Goal: Information Seeking & Learning: Learn about a topic

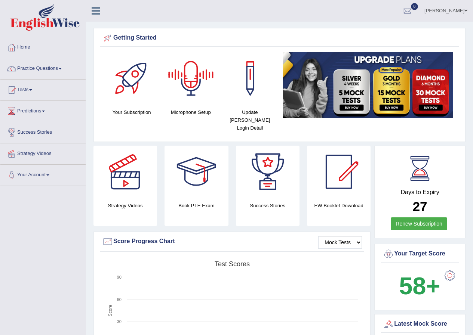
click at [470, 13] on link "huseyin unal" at bounding box center [445, 9] width 54 height 19
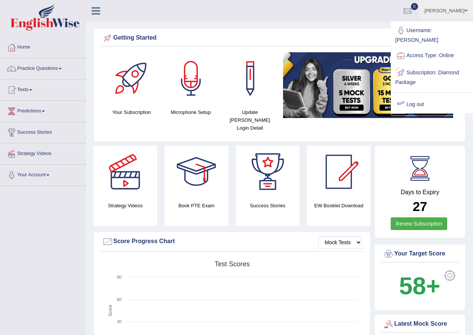
click at [421, 96] on link "Log out" at bounding box center [431, 104] width 81 height 17
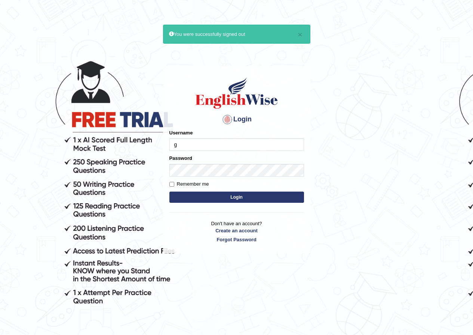
type input "GuzmanL"
click at [227, 201] on button "Login" at bounding box center [236, 197] width 135 height 11
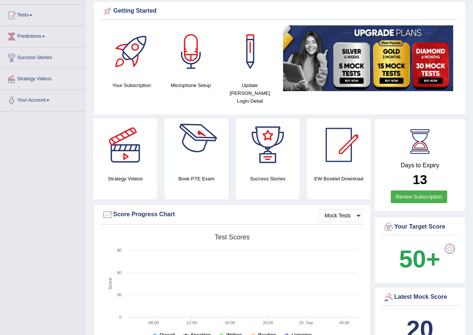
scroll to position [37, 0]
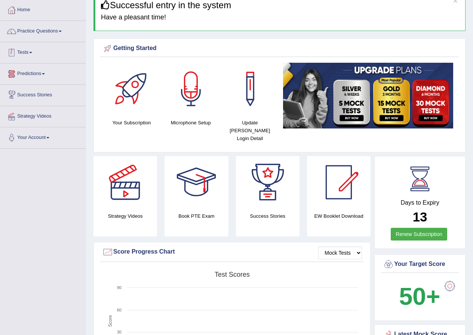
click at [30, 52] on link "Tests" at bounding box center [42, 51] width 85 height 19
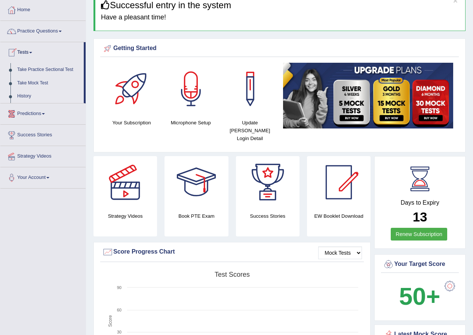
click at [25, 95] on link "History" at bounding box center [49, 96] width 70 height 13
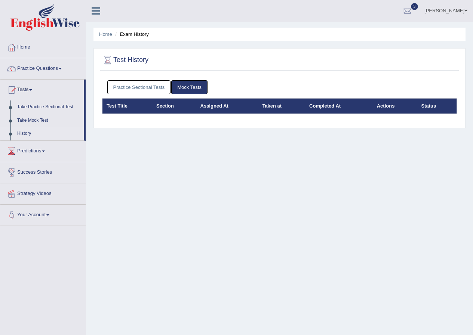
click at [145, 86] on link "Practice Sectional Tests" at bounding box center [139, 87] width 64 height 14
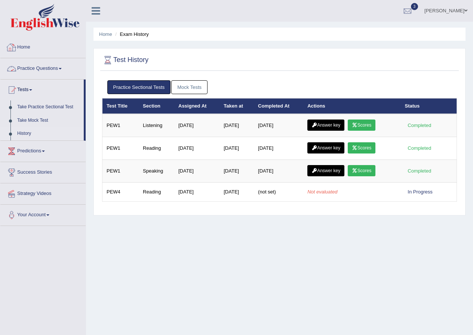
click at [27, 47] on link "Home" at bounding box center [42, 46] width 85 height 19
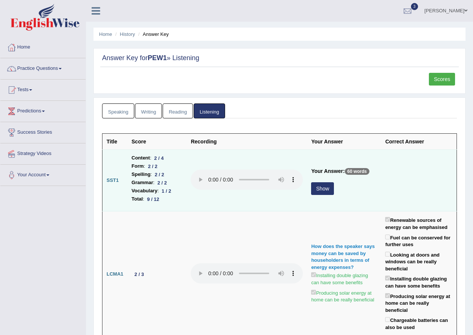
click at [319, 189] on button "Show" at bounding box center [322, 188] width 23 height 13
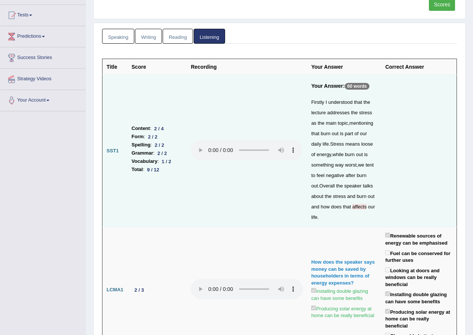
scroll to position [112, 0]
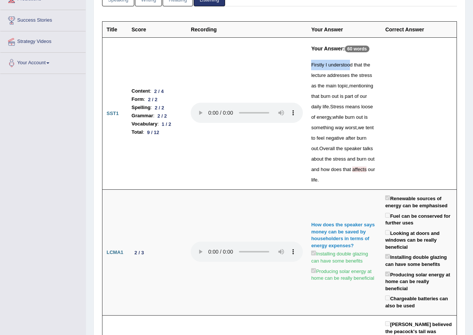
drag, startPoint x: 306, startPoint y: 65, endPoint x: 346, endPoint y: 65, distance: 40.0
click at [346, 65] on div "Firstly I understood that the lecture addresses the stress as the main topic , …" at bounding box center [344, 123] width 66 height 126
click at [346, 65] on span "understood" at bounding box center [340, 65] width 24 height 6
drag, startPoint x: 305, startPoint y: 61, endPoint x: 339, endPoint y: 83, distance: 40.8
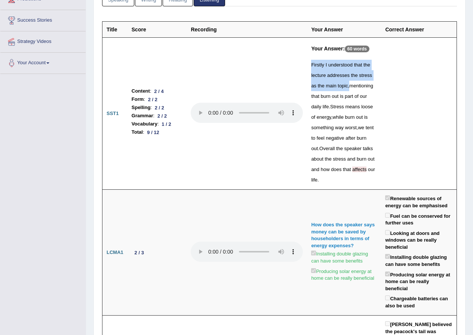
click at [339, 83] on td "Your Answer: 60 words Firstly I understood that the lecture addresses the stres…" at bounding box center [344, 114] width 74 height 152
click at [349, 83] on span "mentioning" at bounding box center [361, 86] width 24 height 6
drag, startPoint x: 304, startPoint y: 65, endPoint x: 371, endPoint y: 69, distance: 67.4
click at [371, 69] on td "Your Answer: 60 words Firstly I understood that the lecture addresses the stres…" at bounding box center [344, 114] width 74 height 152
click at [376, 79] on td "Your Answer: 60 words Firstly I understood that the lecture addresses the stres…" at bounding box center [344, 114] width 74 height 152
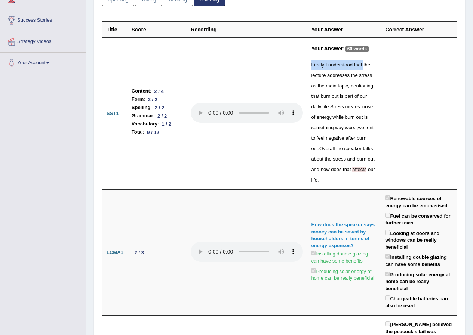
drag, startPoint x: 303, startPoint y: 64, endPoint x: 358, endPoint y: 63, distance: 54.9
click at [358, 63] on td "Your Answer: 60 words Firstly I understood that the lecture addresses the stres…" at bounding box center [344, 114] width 74 height 152
click at [334, 75] on span "addresses" at bounding box center [338, 75] width 22 height 6
drag, startPoint x: 291, startPoint y: 63, endPoint x: 349, endPoint y: 63, distance: 58.3
click at [349, 63] on tr "SST1 Content : 2 / 4 Form : 2 / 2 Spelling : 2 / 2 Grammar : 2 / 2 Vocabulary :…" at bounding box center [279, 114] width 354 height 152
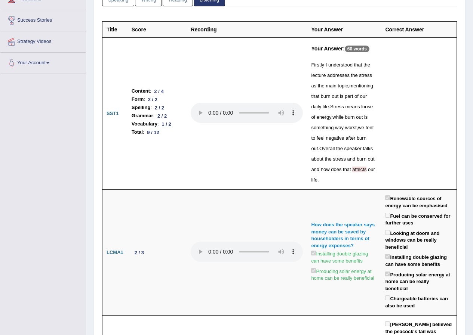
click at [400, 71] on td at bounding box center [418, 114] width 75 height 152
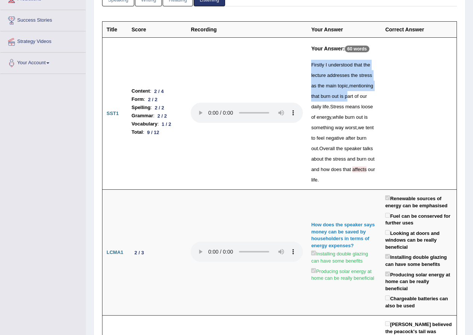
drag, startPoint x: 306, startPoint y: 66, endPoint x: 334, endPoint y: 92, distance: 38.6
click at [334, 92] on td "Your Answer: 60 words Firstly I understood that the lecture addresses the stres…" at bounding box center [344, 114] width 74 height 152
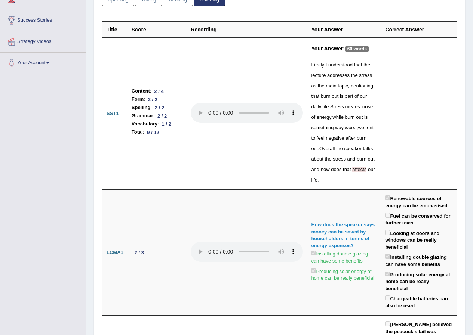
click at [362, 100] on div "Firstly I understood that the lecture addresses the stress as the main topic , …" at bounding box center [344, 123] width 66 height 126
drag, startPoint x: 302, startPoint y: 59, endPoint x: 324, endPoint y: 58, distance: 22.4
click at [324, 58] on tr "SST1 Content : 2 / 4 Form : 2 / 2 Spelling : 2 / 2 Grammar : 2 / 2 Vocabulary :…" at bounding box center [279, 114] width 354 height 152
click at [382, 64] on td at bounding box center [418, 114] width 75 height 152
drag, startPoint x: 173, startPoint y: 131, endPoint x: 149, endPoint y: 123, distance: 26.0
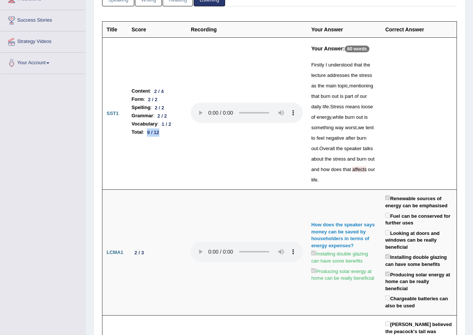
click at [149, 128] on li "Total : 9 / 12" at bounding box center [157, 132] width 51 height 8
click at [353, 95] on div "Firstly I understood that the lecture addresses the stress as the main topic , …" at bounding box center [344, 123] width 66 height 126
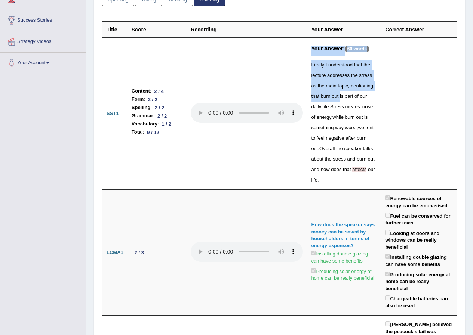
drag, startPoint x: 325, startPoint y: 97, endPoint x: 301, endPoint y: 96, distance: 24.7
click at [301, 96] on tr "SST1 Content : 2 / 4 Form : 2 / 2 Spelling : 2 / 2 Grammar : 2 / 2 Vocabulary :…" at bounding box center [279, 114] width 354 height 152
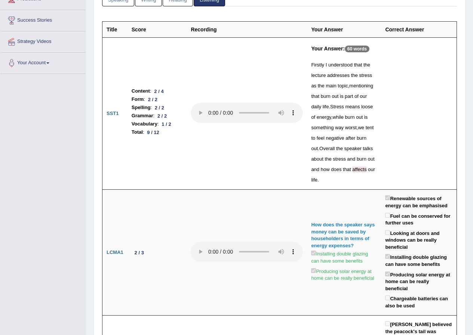
click at [365, 103] on div "Firstly I understood that the lecture addresses the stress as the main topic , …" at bounding box center [344, 123] width 66 height 126
click at [349, 112] on div "Firstly I understood that the lecture addresses the stress as the main topic , …" at bounding box center [344, 123] width 66 height 126
drag, startPoint x: 349, startPoint y: 106, endPoint x: 336, endPoint y: 107, distance: 13.5
click at [336, 107] on div "Firstly I understood that the lecture addresses the stress as the main topic , …" at bounding box center [344, 123] width 66 height 126
click at [398, 98] on td at bounding box center [418, 114] width 75 height 152
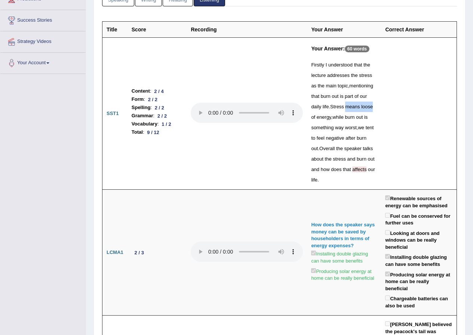
drag, startPoint x: 348, startPoint y: 106, endPoint x: 322, endPoint y: 108, distance: 26.2
click at [322, 108] on div "Firstly I understood that the lecture addresses the stress as the main topic , …" at bounding box center [344, 123] width 66 height 126
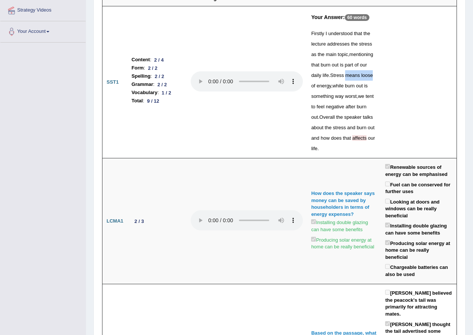
scroll to position [106, 0]
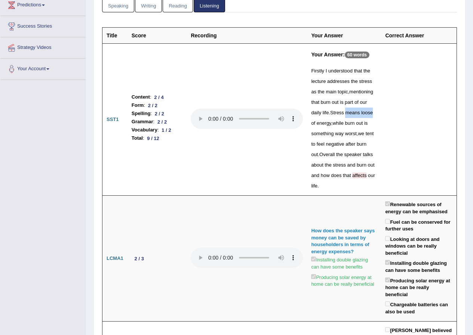
click at [345, 118] on div "Firstly I understood that the lecture addresses the stress as the main topic , …" at bounding box center [344, 129] width 66 height 126
drag, startPoint x: 349, startPoint y: 114, endPoint x: 334, endPoint y: 115, distance: 15.0
click at [334, 115] on div "Firstly I understood that the lecture addresses the stress as the main topic , …" at bounding box center [344, 129] width 66 height 126
click at [414, 114] on td at bounding box center [418, 120] width 75 height 152
drag, startPoint x: 350, startPoint y: 113, endPoint x: 334, endPoint y: 118, distance: 16.4
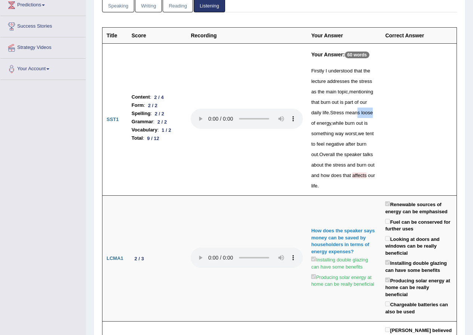
click at [334, 118] on div "Firstly I understood that the lecture addresses the stress as the main topic , …" at bounding box center [344, 129] width 66 height 126
click at [414, 117] on td at bounding box center [418, 120] width 75 height 152
drag, startPoint x: 349, startPoint y: 112, endPoint x: 345, endPoint y: 114, distance: 4.9
click at [361, 114] on span "loose" at bounding box center [367, 113] width 12 height 6
drag, startPoint x: 359, startPoint y: 113, endPoint x: 350, endPoint y: 115, distance: 9.2
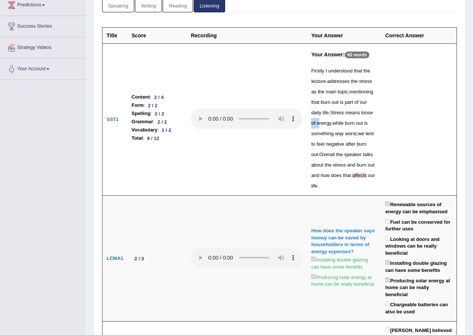
click at [350, 115] on div "Firstly I understood that the lecture addresses the stress as the main topic , …" at bounding box center [344, 129] width 66 height 126
click at [419, 125] on td at bounding box center [418, 120] width 75 height 152
drag, startPoint x: 350, startPoint y: 113, endPoint x: 334, endPoint y: 114, distance: 15.7
click at [334, 114] on div "Firstly I understood that the lecture addresses the stress as the main topic , …" at bounding box center [344, 129] width 66 height 126
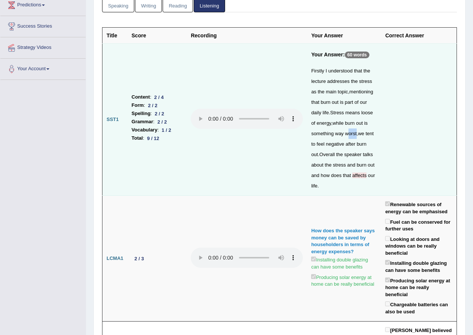
drag, startPoint x: 328, startPoint y: 135, endPoint x: 319, endPoint y: 138, distance: 9.3
click at [319, 138] on div "Firstly I understood that the lecture addresses the stress as the main topic , …" at bounding box center [344, 129] width 66 height 126
click at [404, 135] on td at bounding box center [418, 120] width 75 height 152
drag, startPoint x: 348, startPoint y: 135, endPoint x: 340, endPoint y: 136, distance: 7.9
click at [340, 136] on div "Firstly I understood that the lecture addresses the stress as the main topic , …" at bounding box center [344, 129] width 66 height 126
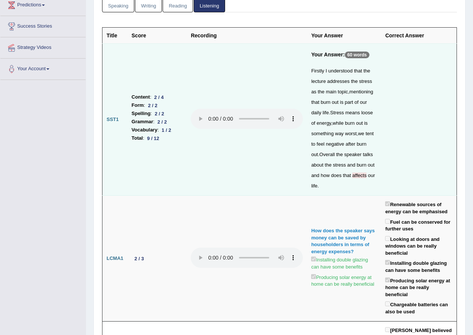
click at [392, 135] on td at bounding box center [418, 120] width 75 height 152
drag, startPoint x: 377, startPoint y: 143, endPoint x: 369, endPoint y: 146, distance: 8.6
click at [369, 146] on td "Your Answer: 60 words Firstly I understood that the lecture addresses the stres…" at bounding box center [344, 120] width 74 height 152
click at [341, 176] on div "Firstly I understood that the lecture addresses the stress as the main topic , …" at bounding box center [344, 129] width 66 height 126
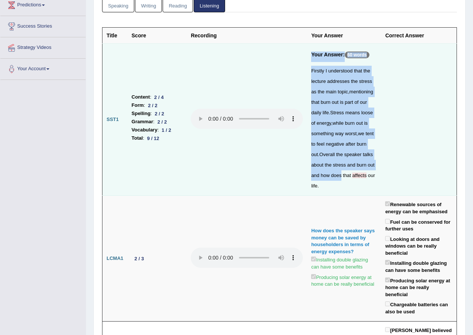
drag, startPoint x: 317, startPoint y: 176, endPoint x: 301, endPoint y: 177, distance: 15.7
click at [301, 177] on tr "SST1 Content : 2 / 4 Form : 2 / 2 Spelling : 2 / 2 Grammar : 2 / 2 Vocabulary :…" at bounding box center [279, 120] width 354 height 152
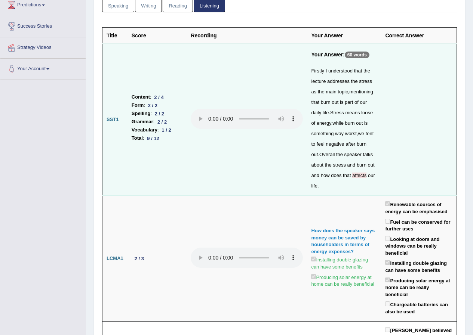
click at [301, 176] on td at bounding box center [246, 120] width 120 height 152
drag, startPoint x: 344, startPoint y: 175, endPoint x: 337, endPoint y: 177, distance: 6.6
click at [337, 177] on div "Firstly I understood that the lecture addresses the stress as the main topic , …" at bounding box center [344, 129] width 66 height 126
click at [391, 174] on td at bounding box center [418, 120] width 75 height 152
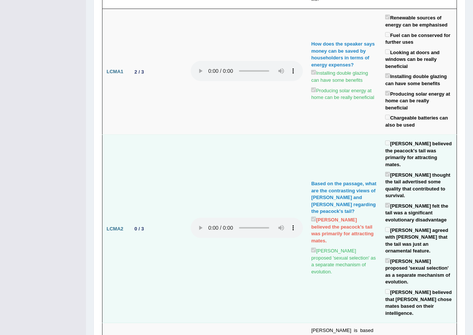
scroll to position [256, 0]
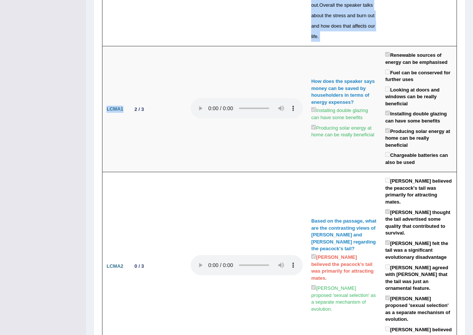
drag, startPoint x: 123, startPoint y: 91, endPoint x: 101, endPoint y: 91, distance: 21.7
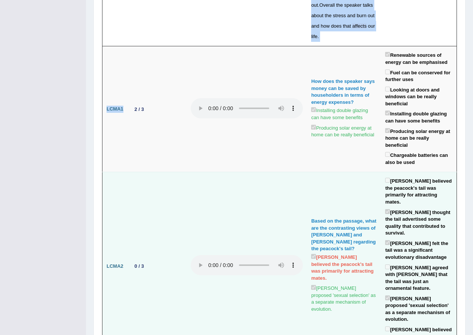
scroll to position [330, 0]
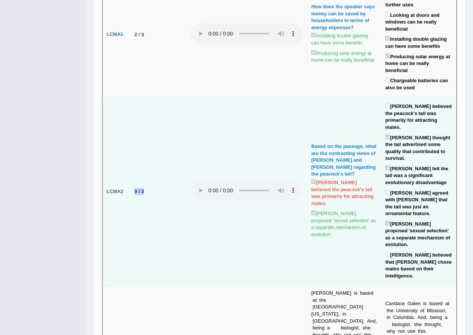
drag, startPoint x: 146, startPoint y: 158, endPoint x: 125, endPoint y: 158, distance: 21.7
click at [125, 158] on tr "LCMA2 0 / 3 Based on the passage, what are the contrasting views of Darwin and …" at bounding box center [279, 192] width 354 height 188
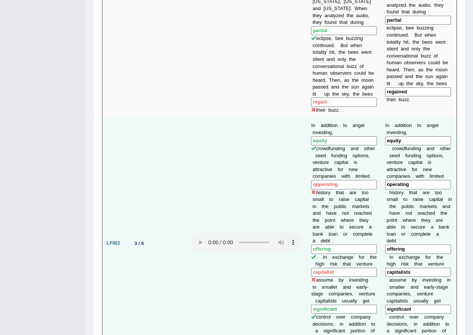
scroll to position [853, 0]
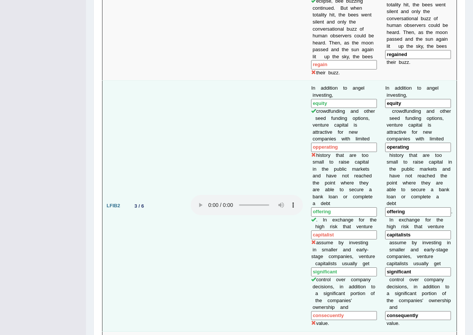
drag, startPoint x: 413, startPoint y: 60, endPoint x: 352, endPoint y: 60, distance: 60.5
click at [352, 81] on tr "LFIB2 3 / 6 In addition to angel investing, equity crowdfunding and other seed …" at bounding box center [279, 206] width 354 height 251
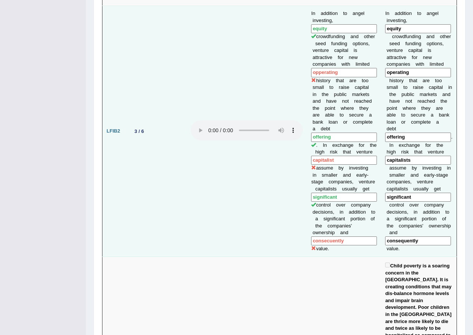
drag, startPoint x: 426, startPoint y: 152, endPoint x: 358, endPoint y: 164, distance: 68.9
click at [358, 164] on tr "LFIB2 3 / 6 In addition to angel investing, equity crowdfunding and other seed …" at bounding box center [279, 131] width 354 height 251
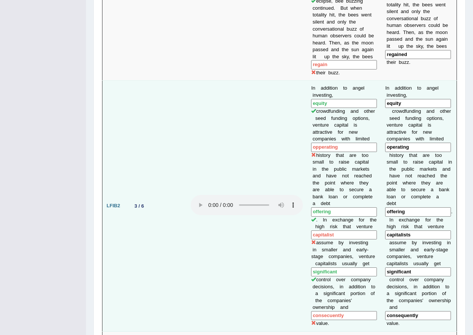
scroll to position [816, 0]
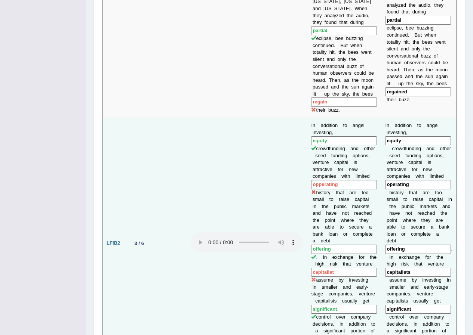
click at [414, 277] on b "y" at bounding box center [415, 280] width 3 height 6
drag, startPoint x: 423, startPoint y: 264, endPoint x: 359, endPoint y: 269, distance: 64.1
click at [359, 269] on tr "LFIB2 3 / 6 In addition to angel investing, equity crowdfunding and other seed …" at bounding box center [279, 243] width 354 height 251
drag, startPoint x: 421, startPoint y: 99, endPoint x: 300, endPoint y: 86, distance: 121.4
click at [300, 118] on tr "LFIB2 3 / 6 In addition to angel investing, equity crowdfunding and other seed …" at bounding box center [279, 243] width 354 height 251
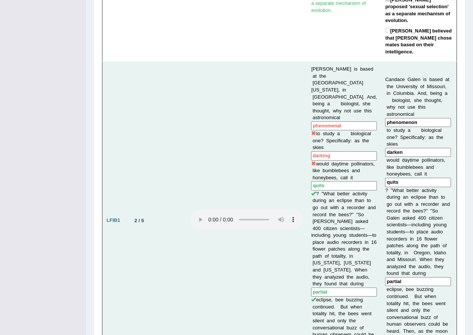
scroll to position [517, 0]
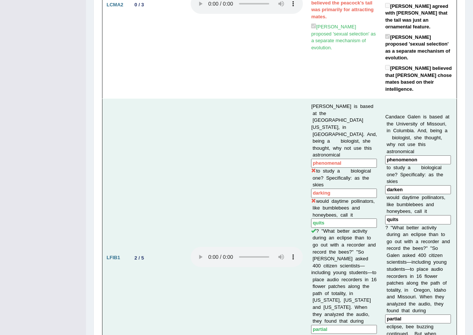
drag, startPoint x: 423, startPoint y: 91, endPoint x: 385, endPoint y: 90, distance: 38.5
click at [385, 155] on input "phenomenon" at bounding box center [418, 159] width 66 height 9
click at [197, 124] on td at bounding box center [246, 258] width 120 height 318
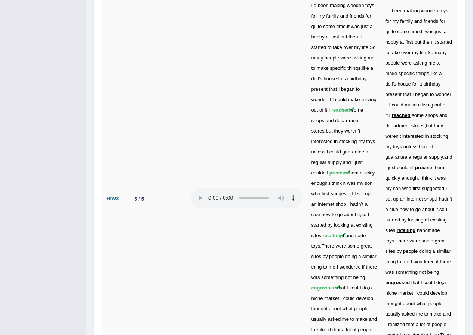
scroll to position [2563, 0]
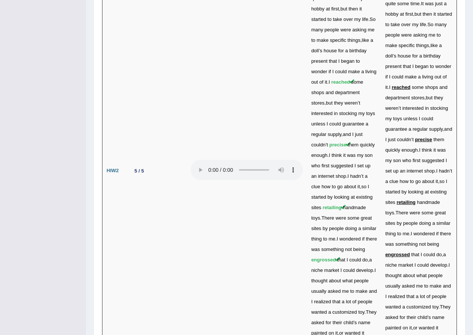
drag, startPoint x: 304, startPoint y: 208, endPoint x: 333, endPoint y: 210, distance: 28.5
drag, startPoint x: 422, startPoint y: 212, endPoint x: 388, endPoint y: 203, distance: 35.6
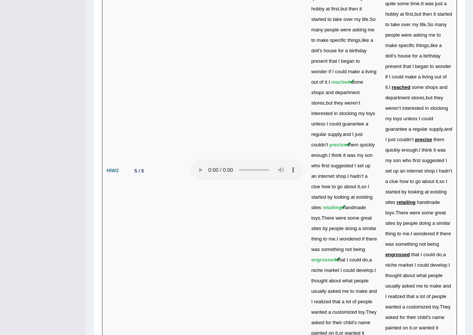
drag, startPoint x: 422, startPoint y: 213, endPoint x: 364, endPoint y: 212, distance: 58.3
drag, startPoint x: 365, startPoint y: 272, endPoint x: 354, endPoint y: 268, distance: 11.6
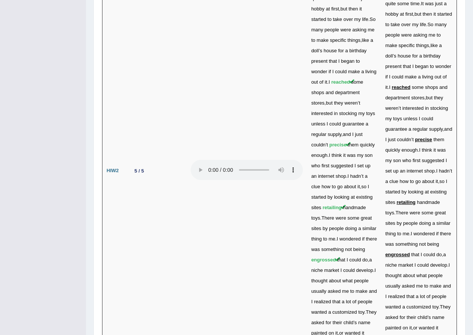
drag, startPoint x: 424, startPoint y: 275, endPoint x: 388, endPoint y: 271, distance: 36.4
drag, startPoint x: 410, startPoint y: 281, endPoint x: 395, endPoint y: 279, distance: 15.5
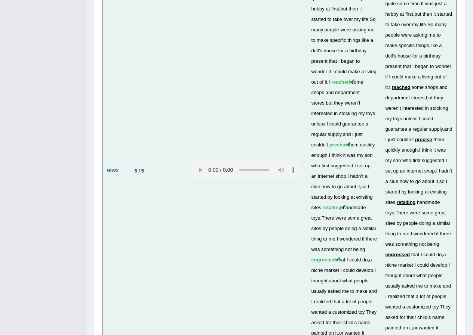
click at [444, 180] on td "I ’ d been making wooden toys for my family and friends for quite some time . I…" at bounding box center [418, 171] width 75 height 406
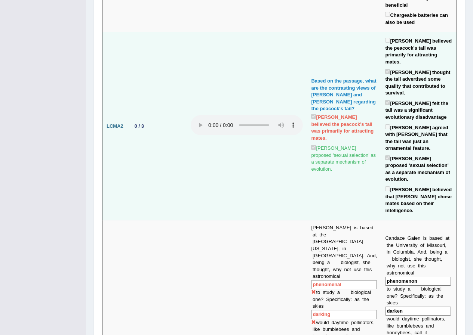
scroll to position [321, 0]
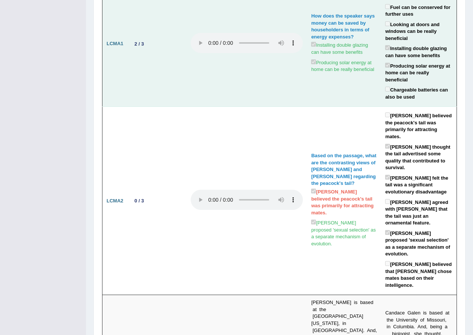
drag, startPoint x: 404, startPoint y: 57, endPoint x: 386, endPoint y: 41, distance: 23.6
click at [386, 44] on label "Installing double glazing can have some benefits" at bounding box center [418, 51] width 67 height 15
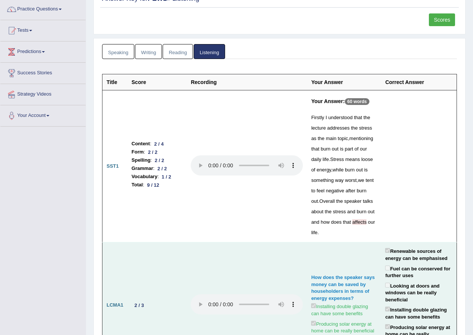
scroll to position [0, 0]
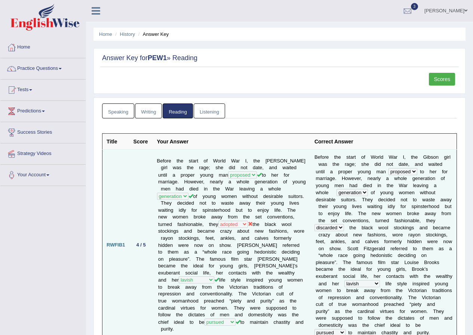
scroll to position [75, 0]
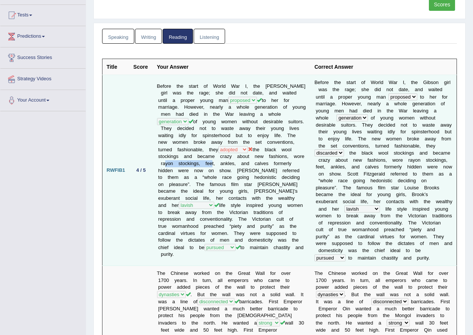
drag, startPoint x: 228, startPoint y: 162, endPoint x: 274, endPoint y: 163, distance: 46.0
click at [274, 163] on td "Before the start of World War I, the [PERSON_NAME] girl was the rage; she did n…" at bounding box center [231, 170] width 157 height 191
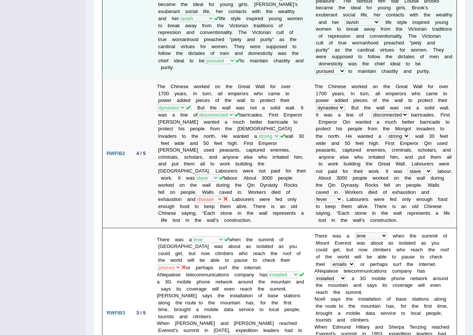
scroll to position [299, 0]
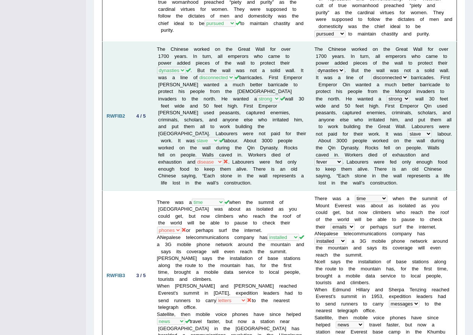
click at [378, 148] on td "T h e C h i n e s e w o r k e d o n t h e G r e a t W a l l f o r o v e r 1 7 0…" at bounding box center [383, 116] width 146 height 149
click at [392, 155] on b "e" at bounding box center [393, 155] width 3 height 6
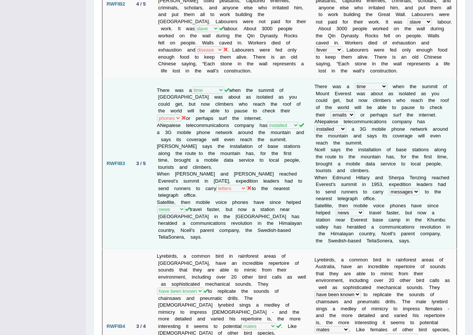
scroll to position [448, 0]
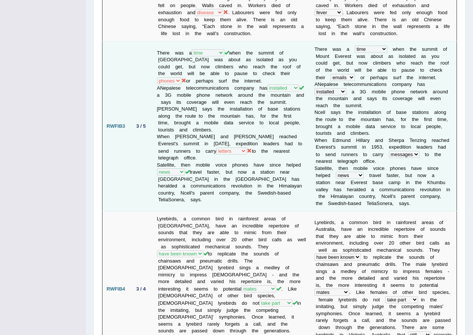
drag, startPoint x: 263, startPoint y: 77, endPoint x: 203, endPoint y: 77, distance: 60.2
click at [203, 77] on td "There was a year occasion opportunity time when the summit of Mount Everest was…" at bounding box center [231, 126] width 157 height 170
click at [278, 79] on td "There was a year occasion opportunity time when the summit of Mount Everest was…" at bounding box center [231, 126] width 157 height 170
click at [158, 80] on td "There was a year occasion opportunity time when the summit of Mount Everest was…" at bounding box center [231, 126] width 157 height 170
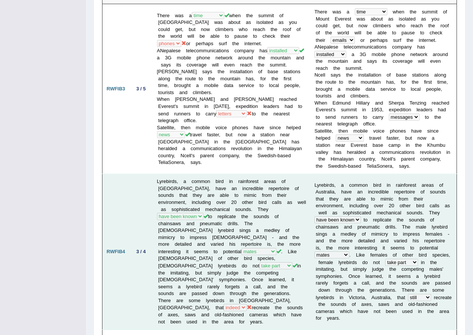
scroll to position [560, 0]
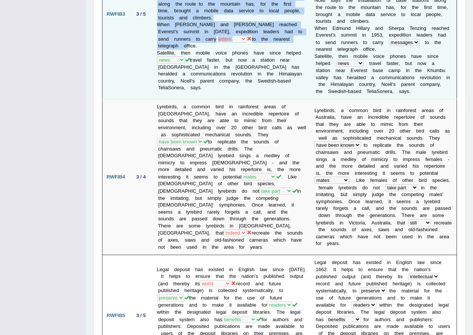
drag, startPoint x: 183, startPoint y: 51, endPoint x: 147, endPoint y: 50, distance: 36.2
click at [147, 50] on tr "RWFIB3 3 / 5 There was a year occasion opportunity time when the summit of Moun…" at bounding box center [279, 14] width 354 height 170
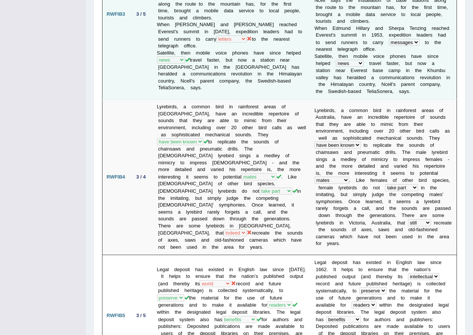
click at [345, 50] on b "g" at bounding box center [346, 49] width 3 height 6
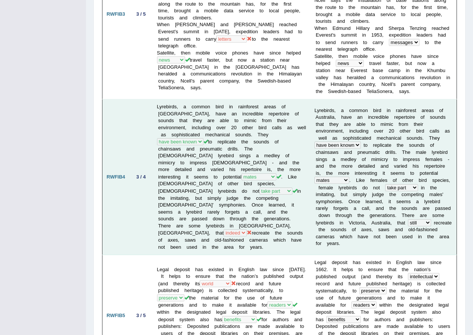
scroll to position [635, 0]
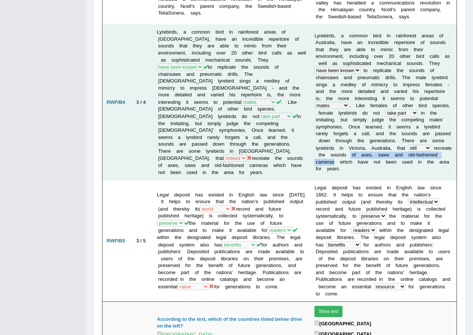
drag, startPoint x: 419, startPoint y: 152, endPoint x: 306, endPoint y: 151, distance: 113.2
click at [310, 151] on td "L y r e b i r d s , a c o m m o n b i r d i n r a i n f o r e s t a r e a s o f…" at bounding box center [383, 103] width 146 height 156
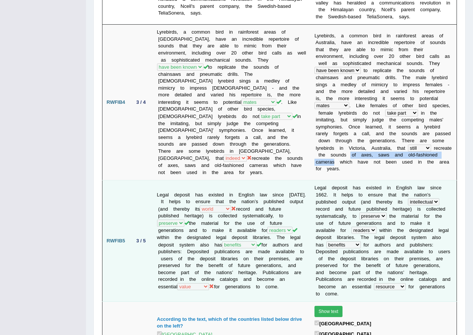
scroll to position [673, 0]
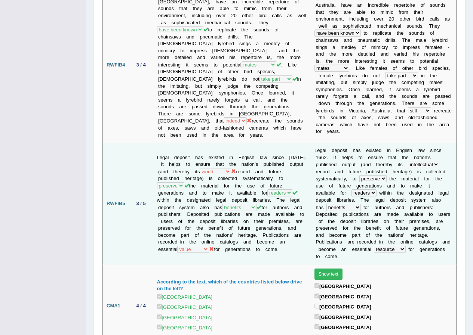
click at [250, 165] on td "Legal deposit has existed in English law since 1662. It helps to ensure that th…" at bounding box center [231, 203] width 157 height 121
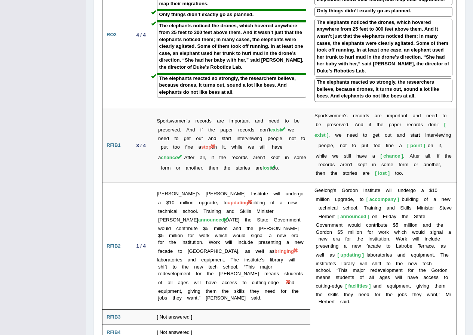
scroll to position [1270, 0]
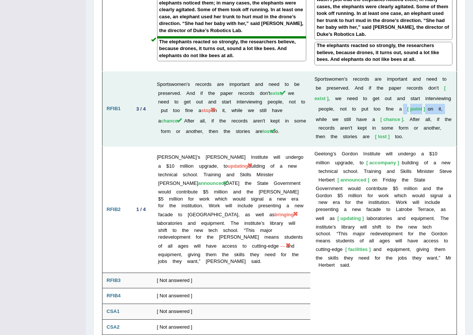
drag, startPoint x: 373, startPoint y: 75, endPoint x: 416, endPoint y: 77, distance: 42.6
click at [416, 77] on td "S p o r t s w o m e n ' s r e c o r d s a r e i m p o r t a n t a n d n e e d t…" at bounding box center [383, 109] width 146 height 75
click at [343, 100] on td "S p o r t s w o m e n ' s r e c o r d s a r e i m p o r t a n t a n d n e e d t…" at bounding box center [383, 109] width 146 height 75
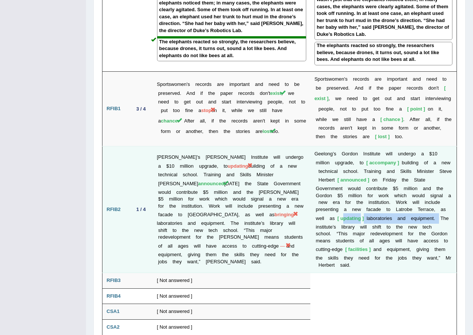
drag, startPoint x: 421, startPoint y: 180, endPoint x: 383, endPoint y: 187, distance: 39.0
click at [383, 187] on td "G e e l o n g ’ s G o r d o n I n s t i t u t e w i l l u n d e r g o a $ 1 0 m…" at bounding box center [383, 209] width 146 height 127
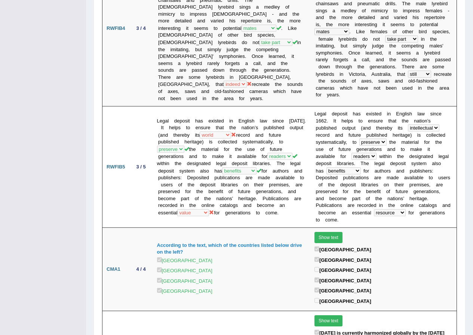
scroll to position [522, 0]
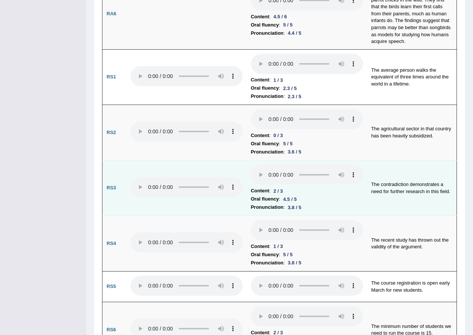
scroll to position [523, 0]
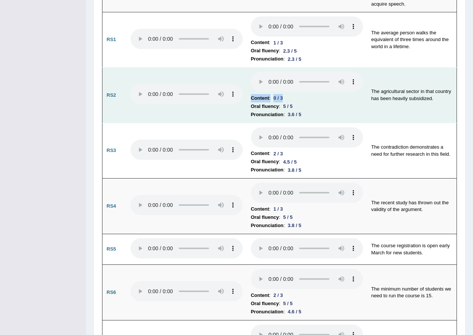
drag, startPoint x: 288, startPoint y: 72, endPoint x: 297, endPoint y: 77, distance: 9.5
click at [297, 77] on td "Content : 0 / 3 Oral fluency : 5 / 5 Pronunciation : 3.6 / 5" at bounding box center [307, 96] width 120 height 56
click at [292, 94] on li "Content : 0 / 3" at bounding box center [307, 98] width 112 height 8
drag, startPoint x: 452, startPoint y: 68, endPoint x: 377, endPoint y: 79, distance: 75.9
click at [377, 79] on td "The agricultural sector in that country has been heavily subsidized." at bounding box center [412, 96] width 90 height 56
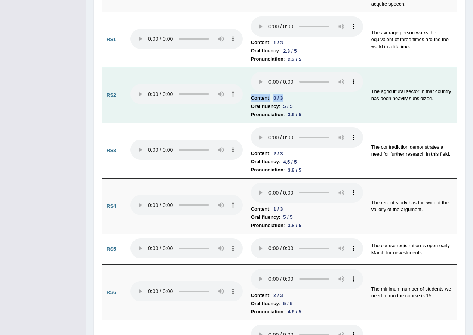
drag, startPoint x: 290, startPoint y: 74, endPoint x: 246, endPoint y: 78, distance: 44.3
click at [246, 78] on tr "RS2 Content : 0 / 3 Oral fluency : 5 / 5 Pronunciation : 3.6 / 5 The agricultur…" at bounding box center [279, 96] width 354 height 56
drag, startPoint x: 423, startPoint y: 70, endPoint x: 340, endPoint y: 48, distance: 86.2
click at [340, 68] on tr "RS2 Content : 0 / 3 Oral fluency : 5 / 5 Pronunciation : 3.6 / 5 The agricultur…" at bounding box center [279, 96] width 354 height 56
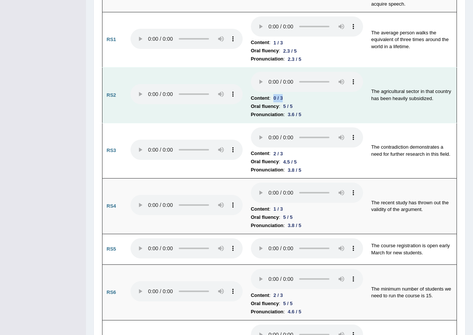
drag, startPoint x: 272, startPoint y: 74, endPoint x: 287, endPoint y: 78, distance: 15.1
click at [285, 94] on div "0 / 3" at bounding box center [277, 98] width 15 height 8
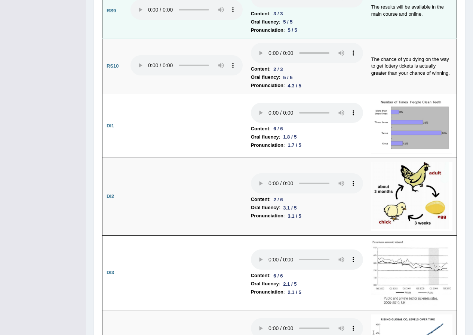
scroll to position [1009, 0]
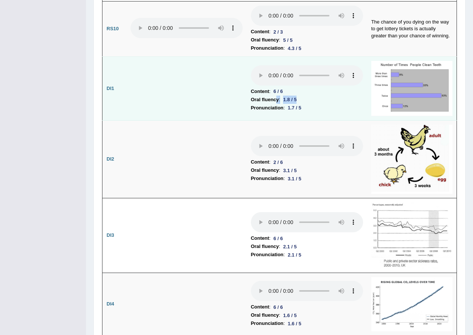
drag, startPoint x: 305, startPoint y: 77, endPoint x: 277, endPoint y: 76, distance: 28.0
click at [277, 96] on li "Oral fluency : 1.8 / 5" at bounding box center [307, 100] width 112 height 8
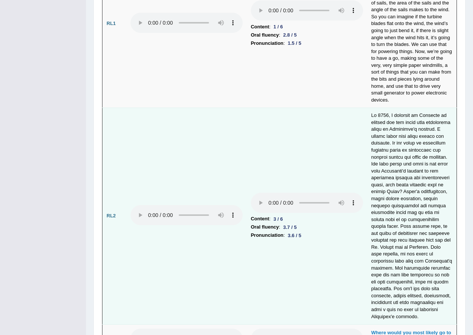
scroll to position [1420, 0]
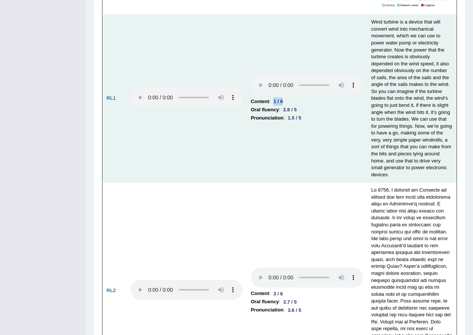
drag, startPoint x: 283, startPoint y: 81, endPoint x: 272, endPoint y: 82, distance: 10.9
click at [272, 98] on div "1 / 6" at bounding box center [277, 102] width 15 height 8
click at [430, 124] on td "Wind turbine is a device that will convert wind into mechanical movement, which…" at bounding box center [412, 99] width 90 height 168
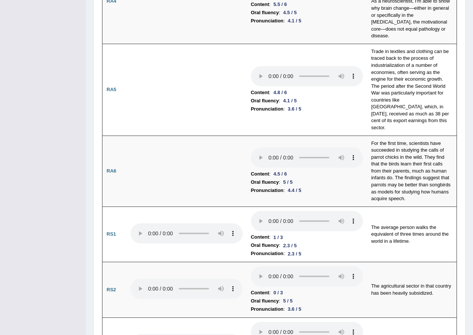
scroll to position [142, 0]
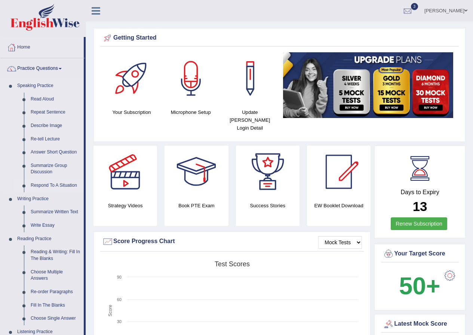
scroll to position [75, 0]
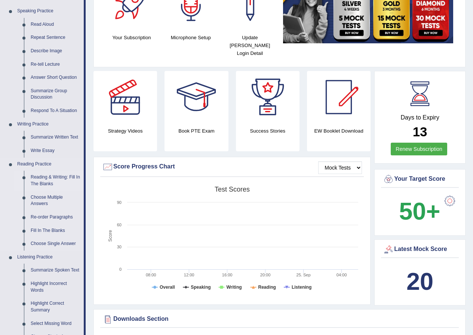
click at [48, 176] on link "Reading & Writing: Fill In The Blanks" at bounding box center [55, 181] width 56 height 20
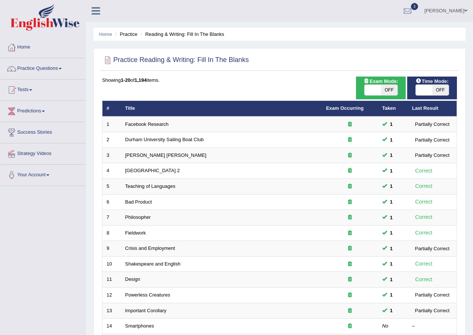
click at [392, 90] on span "OFF" at bounding box center [389, 90] width 16 height 10
checkbox input "true"
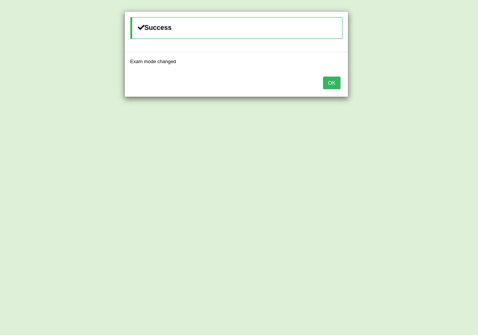
click at [332, 82] on button "OK" at bounding box center [331, 83] width 17 height 13
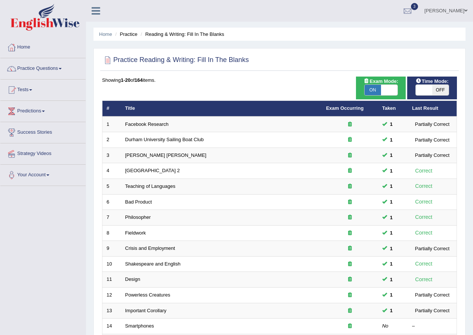
click at [438, 88] on span "OFF" at bounding box center [440, 90] width 16 height 10
checkbox input "true"
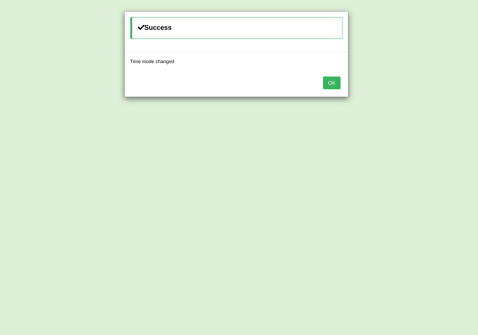
click at [335, 84] on button "OK" at bounding box center [331, 83] width 17 height 13
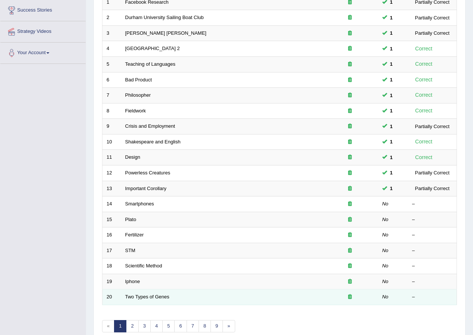
scroll to position [160, 0]
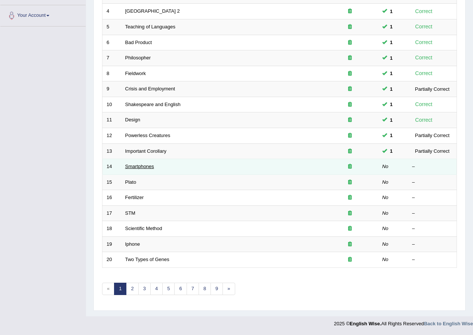
click at [138, 166] on link "Smartphones" at bounding box center [139, 167] width 29 height 6
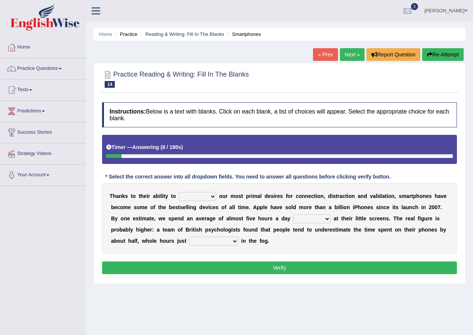
click at [207, 196] on select "hijack describe sharpen conserve" at bounding box center [197, 196] width 37 height 9
click at [296, 224] on div "T [PERSON_NAME] t o t h e i r a b i l i t y t o hijack describe [PERSON_NAME] c…" at bounding box center [279, 218] width 355 height 71
click at [209, 197] on select "hijack describe sharpen conserve" at bounding box center [197, 196] width 37 height 9
select select "hijack"
click at [179, 192] on select "hijack describe sharpen conserve" at bounding box center [197, 196] width 37 height 9
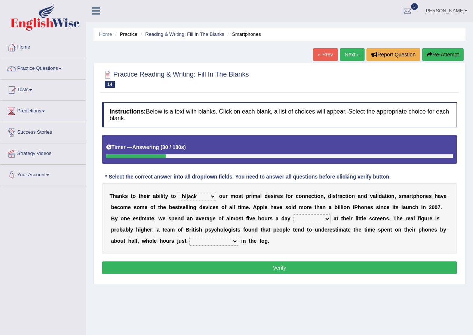
click at [312, 220] on select "watching waggling snoring staring" at bounding box center [311, 218] width 37 height 9
select select "staring"
click at [293, 214] on select "watching waggling snoring staring" at bounding box center [311, 218] width 37 height 9
click at [208, 242] on select "has evaporated evaporating evaporate evaporates" at bounding box center [213, 241] width 49 height 9
select select "evaporating"
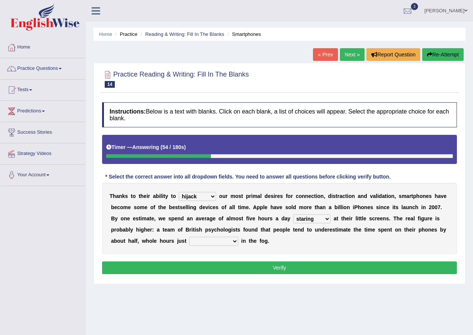
click at [189, 237] on select "has evaporated evaporating evaporate evaporates" at bounding box center [213, 241] width 49 height 9
click at [234, 264] on button "Verify" at bounding box center [279, 268] width 355 height 13
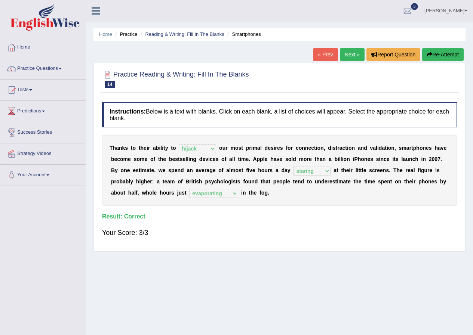
click at [346, 53] on link "Next »" at bounding box center [352, 54] width 25 height 13
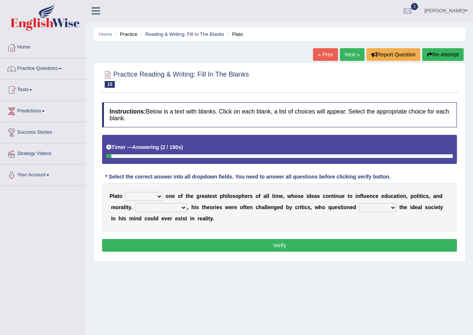
click at [154, 195] on select "keeps comes claims remains" at bounding box center [143, 196] width 37 height 9
click at [125, 192] on select "keeps comes claims remains" at bounding box center [143, 196] width 37 height 9
click at [156, 195] on select "keeps comes claims remains" at bounding box center [143, 196] width 37 height 9
select select "remains"
click at [125, 192] on select "keeps comes claims remains" at bounding box center [143, 196] width 37 height 9
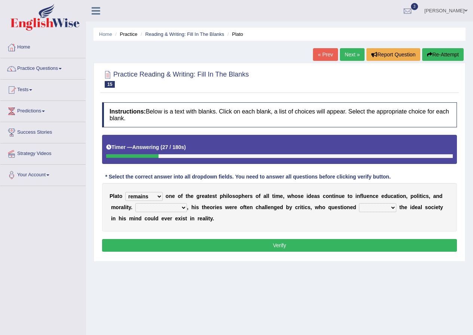
click at [169, 208] on select "Notwithstanding So However Whatever" at bounding box center [161, 207] width 52 height 9
select select "However"
click at [135, 203] on select "Notwithstanding So However Whatever" at bounding box center [161, 207] width 52 height 9
click at [384, 208] on select "which what that whether" at bounding box center [377, 207] width 37 height 9
click at [359, 203] on select "which what that whether" at bounding box center [377, 207] width 37 height 9
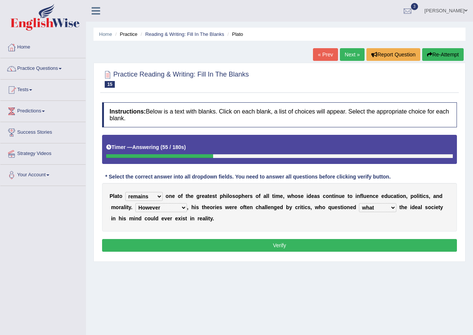
click at [374, 207] on select "which what that whether" at bounding box center [377, 207] width 37 height 9
click at [359, 203] on select "which what that whether" at bounding box center [377, 207] width 37 height 9
click at [370, 207] on select "which what that whether" at bounding box center [377, 207] width 37 height 9
select select "whether"
click at [359, 203] on select "which what that whether" at bounding box center [377, 207] width 37 height 9
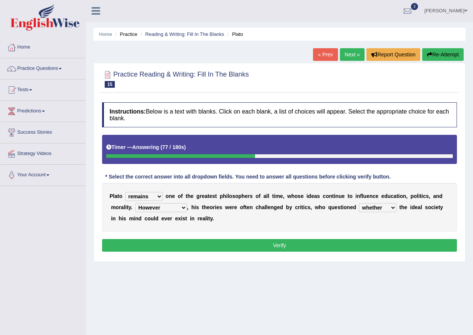
click at [389, 206] on select "which what that whether" at bounding box center [377, 207] width 37 height 9
click at [312, 246] on button "Verify" at bounding box center [279, 245] width 355 height 13
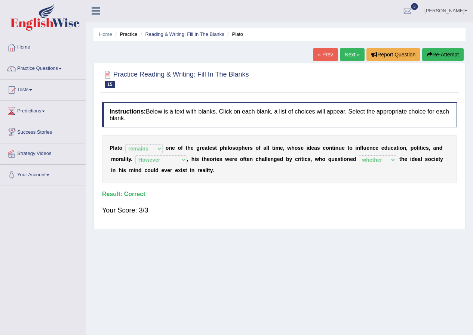
click at [347, 52] on link "Next »" at bounding box center [352, 54] width 25 height 13
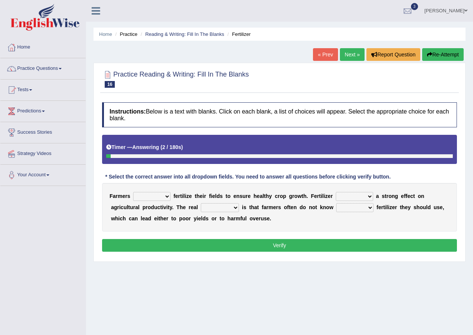
click at [157, 196] on select "must should need can" at bounding box center [151, 196] width 37 height 9
click at [133, 192] on select "must should need can" at bounding box center [151, 196] width 37 height 9
click at [159, 197] on select "must should need can" at bounding box center [151, 196] width 37 height 9
click at [133, 192] on select "must should need can" at bounding box center [151, 196] width 37 height 9
click at [167, 196] on select "must should need can" at bounding box center [151, 196] width 37 height 9
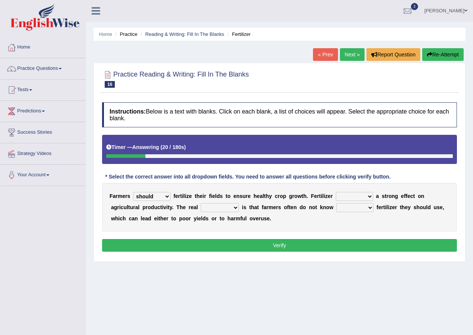
click at [133, 192] on select "must should need can" at bounding box center [151, 196] width 37 height 9
click at [166, 196] on select "must should need can" at bounding box center [151, 196] width 37 height 9
select select "should"
click at [133, 192] on select "must should need can" at bounding box center [151, 196] width 37 height 9
click at [368, 197] on select "has had have having" at bounding box center [354, 196] width 37 height 9
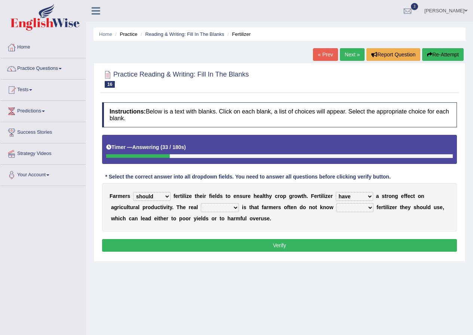
click at [336, 192] on select "has had have having" at bounding box center [354, 196] width 37 height 9
click at [365, 197] on select "has had have having" at bounding box center [354, 196] width 37 height 9
select select "has"
click at [336, 192] on select "has had have having" at bounding box center [354, 196] width 37 height 9
click at [207, 208] on select "problem question conclusion answer" at bounding box center [220, 207] width 38 height 9
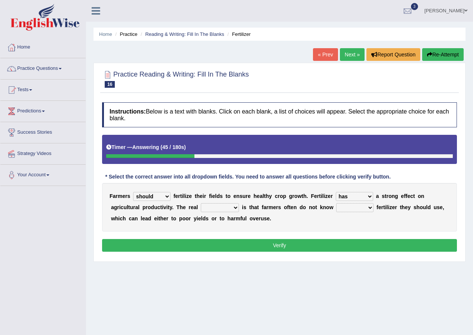
select select "problem"
click at [201, 203] on select "problem question conclusion answer" at bounding box center [220, 207] width 38 height 9
click at [359, 208] on select "how much how many however so much" at bounding box center [354, 207] width 37 height 9
select select "how much"
click at [336, 203] on select "how much how many however so much" at bounding box center [354, 207] width 37 height 9
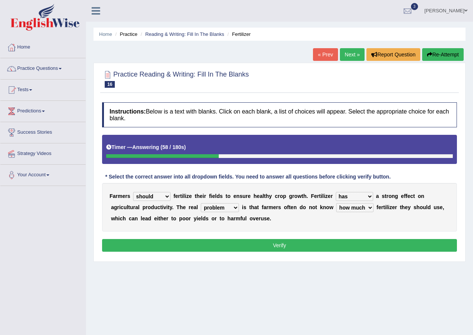
click at [253, 248] on button "Verify" at bounding box center [279, 245] width 355 height 13
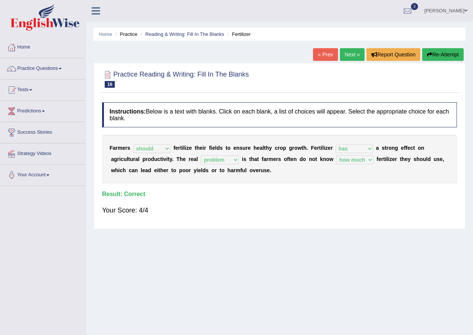
click at [347, 55] on link "Next »" at bounding box center [352, 54] width 25 height 13
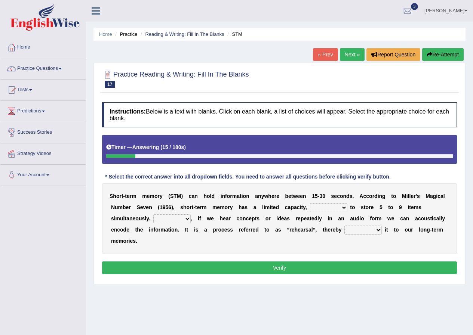
click at [337, 209] on select "being able is able be able unable" at bounding box center [328, 207] width 37 height 9
click at [310, 203] on select "being able is able be able unable" at bounding box center [328, 207] width 37 height 9
click at [337, 209] on select "being able is able be able unable" at bounding box center [328, 207] width 37 height 9
select select "is able"
click at [310, 203] on select "being able is able be able unable" at bounding box center [328, 207] width 37 height 9
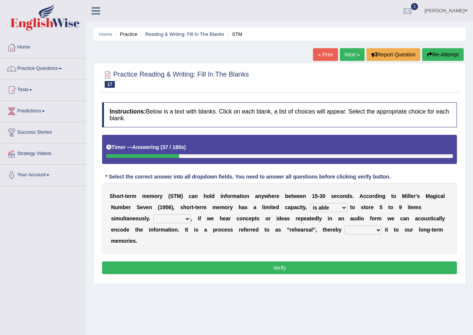
click at [158, 221] on select "However So Moreover Therefore" at bounding box center [171, 218] width 37 height 9
click at [153, 214] on select "However So Moreover Therefore" at bounding box center [171, 218] width 37 height 9
click at [185, 217] on select "However So Moreover Therefore" at bounding box center [171, 218] width 37 height 9
select select "Therefore"
click at [153, 214] on select "However So Moreover Therefore" at bounding box center [171, 218] width 37 height 9
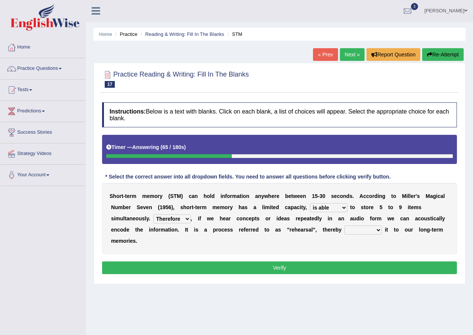
click at [352, 231] on select "commit commits commiting commited" at bounding box center [362, 230] width 37 height 9
select select "commited"
click at [344, 226] on select "commit commits commiting commited" at bounding box center [362, 230] width 37 height 9
click at [338, 268] on button "Verify" at bounding box center [279, 268] width 355 height 13
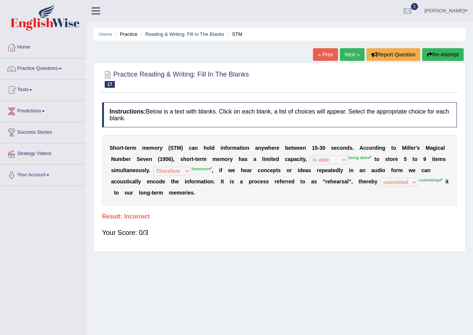
click at [349, 53] on link "Next »" at bounding box center [352, 54] width 25 height 13
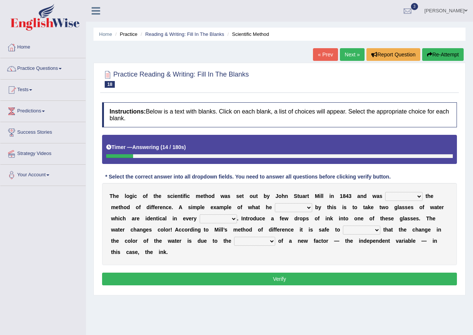
click at [419, 196] on select "pointed claimed demanded named" at bounding box center [403, 196] width 37 height 9
select select "claimed"
click at [385, 192] on select "pointed claimed demanded named" at bounding box center [403, 196] width 37 height 9
click at [290, 210] on select "capped charged found meant" at bounding box center [293, 207] width 37 height 9
click at [275, 203] on select "capped charged found meant" at bounding box center [293, 207] width 37 height 9
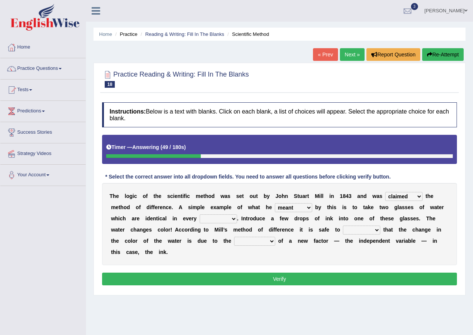
click at [302, 205] on select "capped charged found meant" at bounding box center [293, 207] width 37 height 9
select select "found"
click at [275, 203] on select "capped charged found meant" at bounding box center [293, 207] width 37 height 9
click at [228, 217] on select "thought identity measure respect" at bounding box center [218, 218] width 37 height 9
select select "measure"
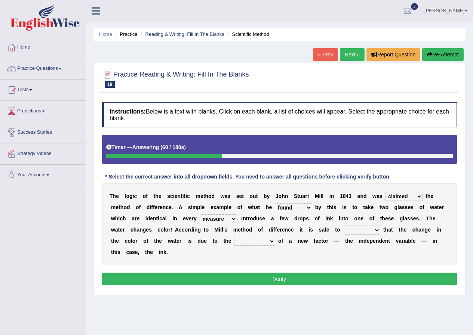
click at [200, 214] on select "thought identity measure respect" at bounding box center [218, 218] width 37 height 9
click at [365, 231] on select "assume discuss prefer acclaim" at bounding box center [361, 230] width 37 height 9
select select "assume"
click at [343, 226] on select "assume discuss prefer acclaim" at bounding box center [361, 230] width 37 height 9
click at [260, 245] on select "introduction magnitude preparation purification" at bounding box center [254, 241] width 41 height 9
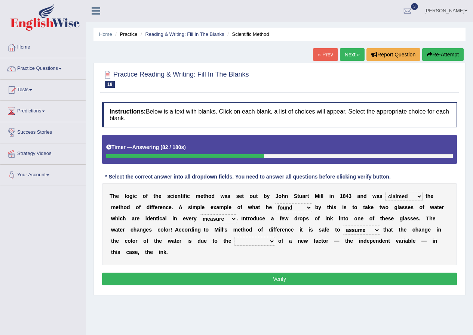
select select "introduction"
click at [234, 237] on select "introduction magnitude preparation purification" at bounding box center [254, 241] width 41 height 9
click at [413, 195] on select "pointed claimed demanded named" at bounding box center [403, 196] width 37 height 9
click at [292, 207] on select "capped charged found meant" at bounding box center [293, 207] width 37 height 9
click at [299, 284] on button "Verify" at bounding box center [279, 279] width 355 height 13
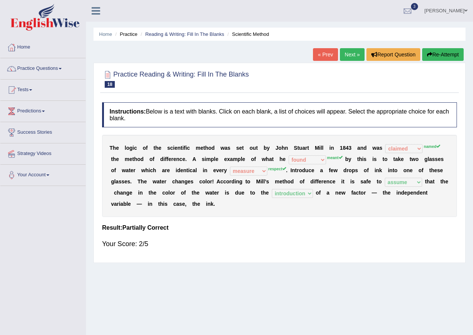
click at [350, 53] on link "Next »" at bounding box center [352, 54] width 25 height 13
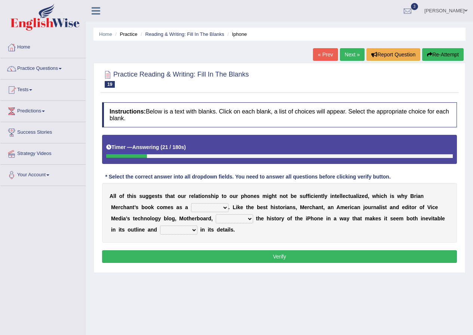
click at [197, 209] on select "privilege relief demotion flash" at bounding box center [209, 207] width 37 height 9
select select "privilege"
click at [191, 203] on select "privilege relief demotion flash" at bounding box center [209, 207] width 37 height 9
click at [232, 220] on select "enriches unpacks detours contorts" at bounding box center [234, 218] width 37 height 9
select select "unpacks"
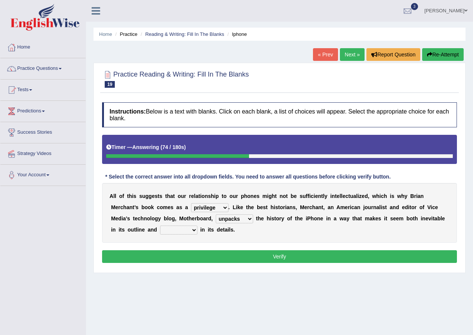
click at [216, 214] on select "enriches unpacks detours contorts" at bounding box center [234, 218] width 37 height 9
click at [169, 230] on select "surprises surprised surprising surprise" at bounding box center [178, 230] width 37 height 9
select select "surprising"
click at [160, 226] on select "surprises surprised surprising surprise" at bounding box center [178, 230] width 37 height 9
click at [207, 258] on button "Verify" at bounding box center [279, 256] width 355 height 13
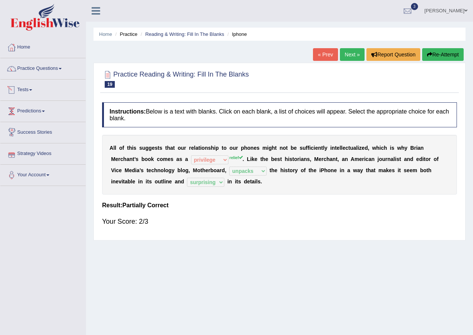
click at [355, 55] on link "Next »" at bounding box center [352, 54] width 25 height 13
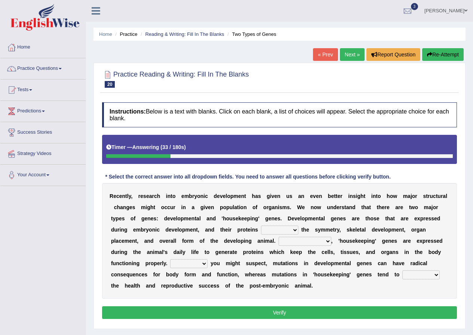
click at [287, 231] on select "push control hold elevate" at bounding box center [279, 230] width 37 height 9
select select "hold"
click at [261, 226] on select "push control hold elevate" at bounding box center [279, 230] width 37 height 9
click at [285, 231] on select "push control hold elevate" at bounding box center [279, 230] width 37 height 9
click at [325, 282] on div "R e c e n t l y , r e s e a r c h i n t o e m b r y o n i c d e v e l o p m e n…" at bounding box center [279, 241] width 355 height 116
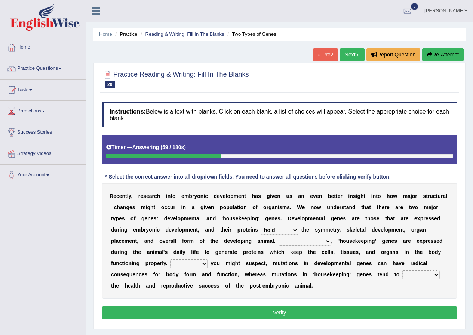
click at [309, 242] on select "Correspondingly Inclusively Conversely In contrast" at bounding box center [304, 241] width 53 height 9
select select "In contrast"
click at [278, 237] on select "Correspondingly Inclusively Conversely In contrast" at bounding box center [304, 241] width 53 height 9
click at [189, 267] on select "For As With Within" at bounding box center [188, 263] width 37 height 9
select select "As"
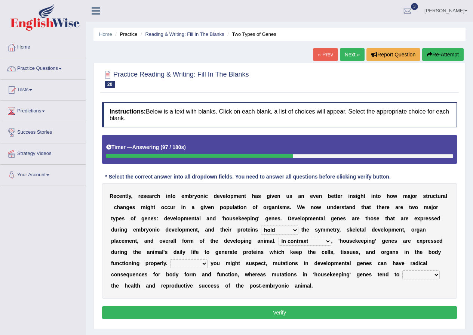
click at [170, 259] on select "For As With Within" at bounding box center [188, 263] width 37 height 9
click at [413, 275] on select "affect effect interrupt defect" at bounding box center [420, 275] width 37 height 9
select select "affect"
click at [402, 271] on select "affect effect interrupt defect" at bounding box center [420, 275] width 37 height 9
click at [347, 309] on button "Verify" at bounding box center [279, 312] width 355 height 13
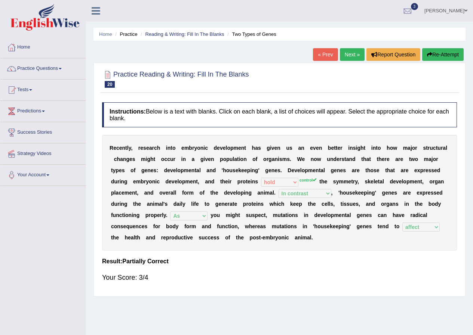
click at [347, 55] on link "Next »" at bounding box center [352, 54] width 25 height 13
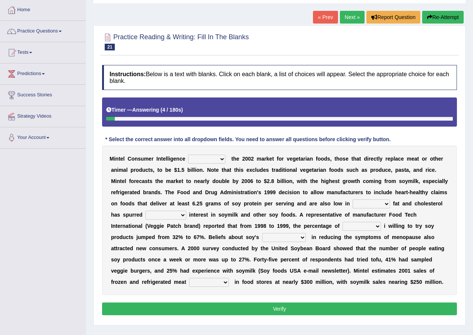
click at [218, 159] on select "deals fulfills creates estimates" at bounding box center [206, 159] width 37 height 9
select select "estimates"
click at [188, 155] on select "deals fulfills creates estimates" at bounding box center [206, 159] width 37 height 9
click at [370, 207] on select "saturated solid acid liquid" at bounding box center [370, 204] width 37 height 9
select select "saturated"
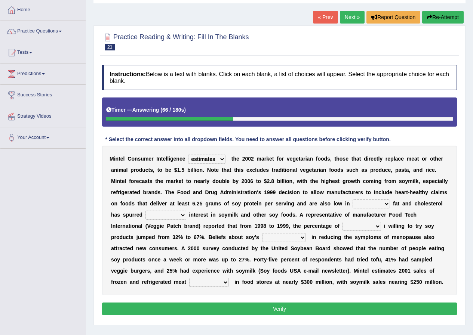
click at [352, 200] on select "saturated solid acid liquid" at bounding box center [370, 204] width 37 height 9
click at [382, 204] on select "saturated solid acid liquid" at bounding box center [370, 204] width 37 height 9
click at [449, 219] on div "M i n t e l C o n s u m e r I n t e l l i g e n c e deals fulfills creates esti…" at bounding box center [279, 220] width 355 height 149
click at [162, 214] on select "good big tremendous extreme" at bounding box center [165, 215] width 41 height 9
select select "big"
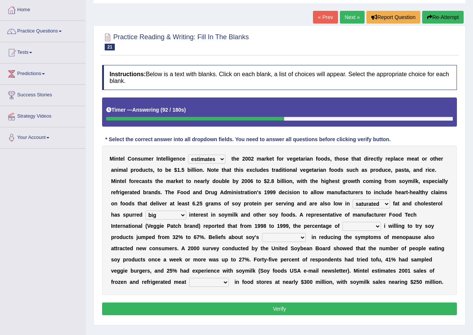
click at [145, 211] on select "good big tremendous extreme" at bounding box center [165, 215] width 41 height 9
click at [376, 227] on select "guests consumers customers clients" at bounding box center [361, 226] width 38 height 9
select select "consumers"
click at [342, 222] on select "guests consumers customers clients" at bounding box center [361, 226] width 38 height 9
click at [373, 226] on select "guests consumers customers clients" at bounding box center [361, 226] width 38 height 9
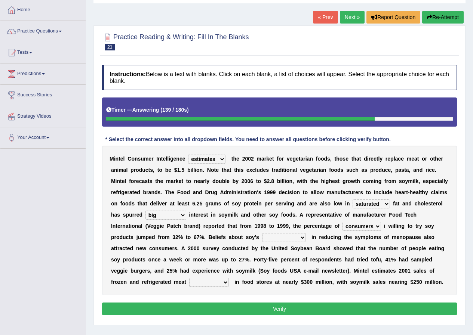
click at [420, 233] on div "M i n t e l C o n s u m e r I n t e l l i g e n c e deals fulfills creates esti…" at bounding box center [279, 220] width 355 height 149
click at [369, 226] on select "guests consumers customers clients" at bounding box center [361, 226] width 38 height 9
click at [402, 235] on b "o" at bounding box center [403, 237] width 3 height 6
click at [280, 239] on select "effectiveness timeliness efficiency goodness" at bounding box center [284, 237] width 44 height 9
select select "effectiveness"
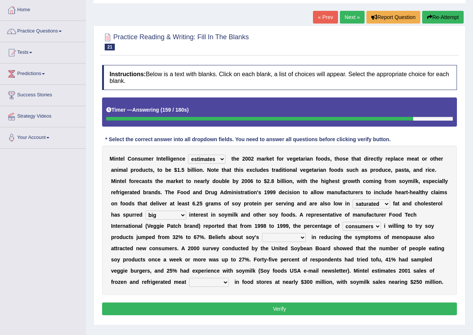
click at [262, 233] on select "effectiveness timeliness efficiency goodness" at bounding box center [284, 237] width 44 height 9
click at [209, 280] on select "foods choices staffs alternatives" at bounding box center [209, 282] width 40 height 9
select select "alternatives"
click at [189, 278] on select "foods choices staffs alternatives" at bounding box center [209, 282] width 40 height 9
click at [271, 311] on button "Verify" at bounding box center [279, 309] width 355 height 13
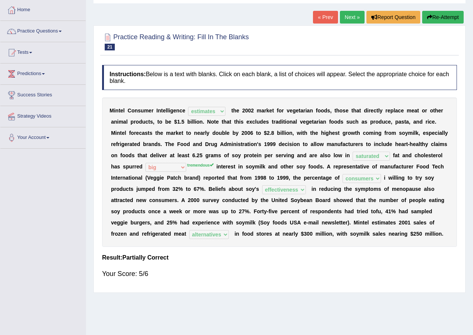
click at [349, 18] on link "Next »" at bounding box center [352, 17] width 25 height 13
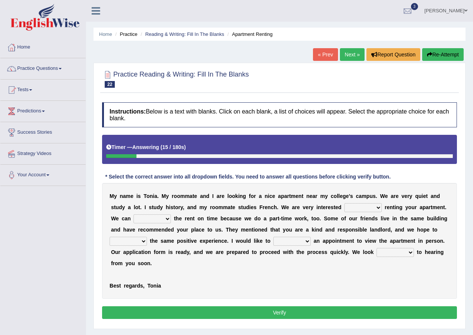
click at [368, 207] on select "for about at in" at bounding box center [362, 207] width 37 height 9
select select "in"
click at [344, 203] on select "for about at in" at bounding box center [362, 207] width 37 height 9
click at [143, 217] on select "afford get pay bring" at bounding box center [151, 218] width 37 height 9
select select "bring"
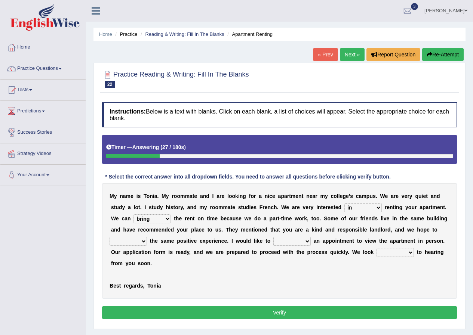
click at [133, 214] on select "afford get pay bring" at bounding box center [151, 218] width 37 height 9
click at [141, 243] on select "form meet have decide" at bounding box center [127, 241] width 37 height 9
select select "have"
click at [109, 237] on select "form meet have decide" at bounding box center [127, 241] width 37 height 9
click at [288, 239] on select "own recall revise make" at bounding box center [291, 241] width 37 height 9
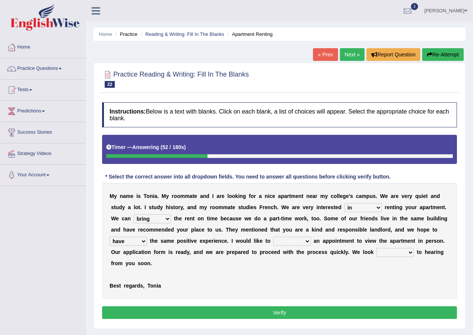
select select "make"
click at [273, 237] on select "own recall revise make" at bounding box center [291, 241] width 37 height 9
click at [393, 254] on select "around out in forward" at bounding box center [394, 252] width 37 height 9
select select "forward"
click at [376, 248] on select "around out in forward" at bounding box center [394, 252] width 37 height 9
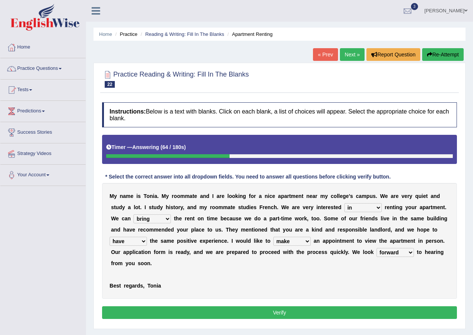
click at [228, 309] on button "Verify" at bounding box center [279, 312] width 355 height 13
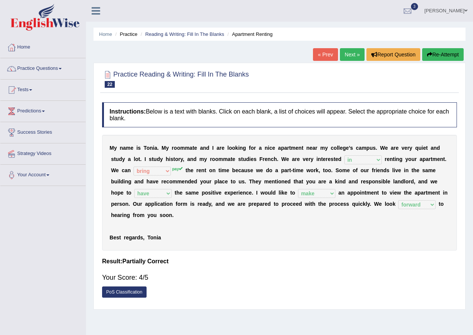
click at [342, 52] on link "Next »" at bounding box center [352, 54] width 25 height 13
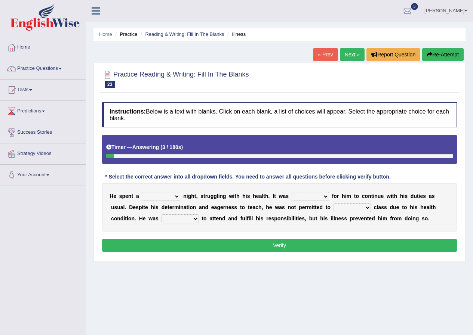
click at [172, 195] on select "cheerful restful meaningful painful" at bounding box center [161, 196] width 38 height 9
select select "painful"
click at [142, 192] on select "cheerful restful meaningful painful" at bounding box center [161, 196] width 38 height 9
click at [316, 195] on select "enjoyable simple difficult natural" at bounding box center [309, 196] width 37 height 9
click at [291, 192] on select "enjoyable simple difficult natural" at bounding box center [309, 196] width 37 height 9
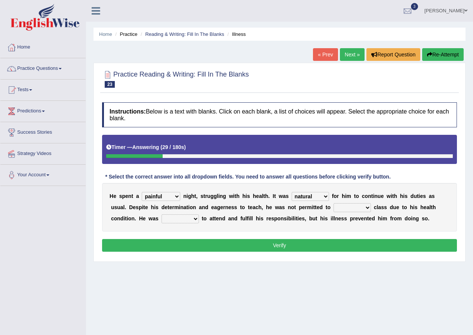
click at [321, 193] on select "enjoyable simple difficult natural" at bounding box center [309, 196] width 37 height 9
select select "difficult"
click at [291, 192] on select "enjoyable simple difficult natural" at bounding box center [309, 196] width 37 height 9
click at [340, 206] on select "teach leave cancel attend" at bounding box center [351, 207] width 37 height 9
select select "attend"
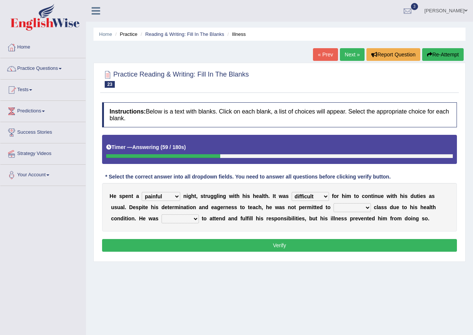
click at [333, 203] on select "teach leave cancel attend" at bounding box center [351, 207] width 37 height 9
click at [177, 219] on select "anxious forced lazy happy" at bounding box center [179, 218] width 37 height 9
click at [161, 214] on select "anxious forced lazy happy" at bounding box center [179, 218] width 37 height 9
click at [351, 210] on select "teach leave cancel attend" at bounding box center [351, 207] width 37 height 9
click at [179, 221] on select "anxious forced lazy happy" at bounding box center [179, 218] width 37 height 9
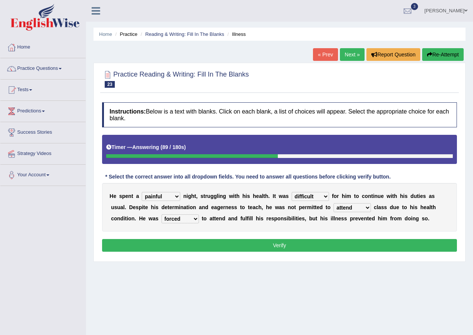
select select "anxious"
click at [161, 214] on select "anxious forced lazy happy" at bounding box center [179, 218] width 37 height 9
click at [188, 219] on select "anxious forced lazy happy" at bounding box center [179, 218] width 37 height 9
click at [284, 245] on button "Verify" at bounding box center [279, 245] width 355 height 13
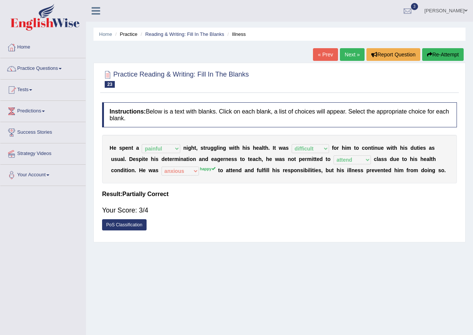
click at [200, 167] on div "H e s p e n t a cheerful restful meaningful painful n i g h t , s t r u g g l i…" at bounding box center [279, 159] width 355 height 49
click at [354, 54] on link "Next »" at bounding box center [352, 54] width 25 height 13
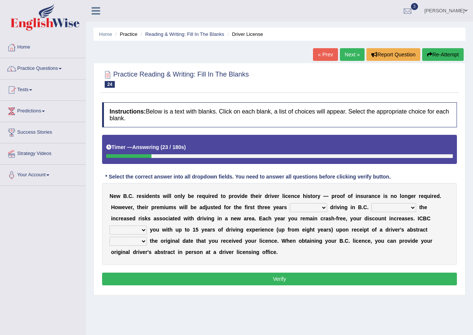
click at [324, 208] on select "within among against of" at bounding box center [308, 207] width 37 height 9
select select "of"
click at [290, 203] on select "within among against of" at bounding box center [308, 207] width 37 height 9
click at [408, 208] on select "depending on as for due to thanks to" at bounding box center [393, 207] width 45 height 9
select select "depending on"
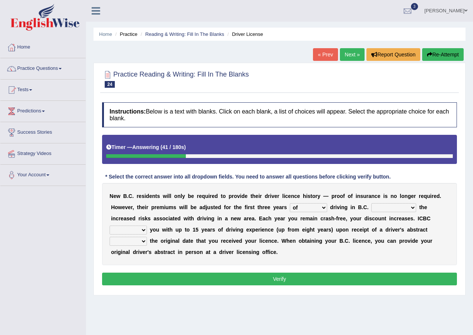
click at [371, 203] on select "depending on as for due to thanks to" at bounding box center [393, 207] width 45 height 9
click at [140, 233] on select "credited crediting credit will credit" at bounding box center [127, 230] width 37 height 9
select select "will credit"
click at [109, 226] on select "credited crediting credit will credit" at bounding box center [127, 230] width 37 height 9
click at [146, 242] on select "showing show shows shown" at bounding box center [127, 241] width 37 height 9
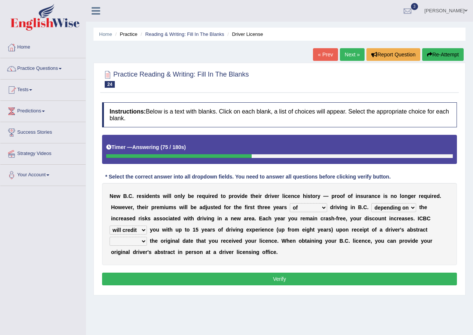
select select "showing"
click at [109, 237] on select "showing show shows shown" at bounding box center [127, 241] width 37 height 9
click at [217, 275] on button "Verify" at bounding box center [279, 279] width 355 height 13
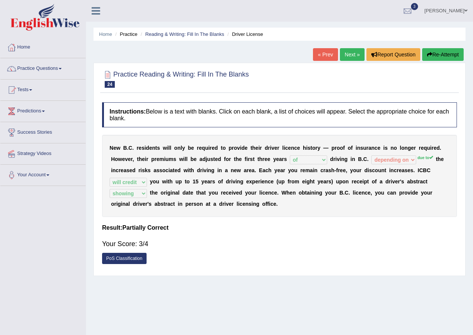
click at [346, 54] on link "Next »" at bounding box center [352, 54] width 25 height 13
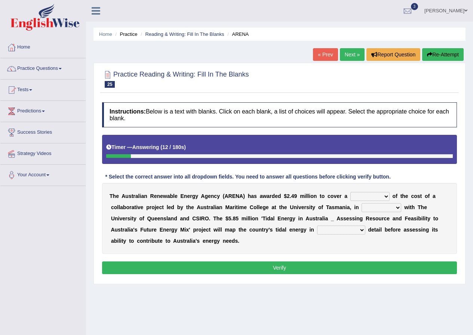
click at [368, 198] on select "wholesome total portion worth" at bounding box center [369, 196] width 39 height 9
select select "portion"
click at [350, 192] on select "wholesome total portion worth" at bounding box center [369, 196] width 39 height 9
click at [366, 197] on select "wholesome total portion worth" at bounding box center [369, 196] width 39 height 9
click at [385, 177] on div "* Select the correct answer into all dropdown fields. You need to answer all qu…" at bounding box center [247, 177] width 291 height 8
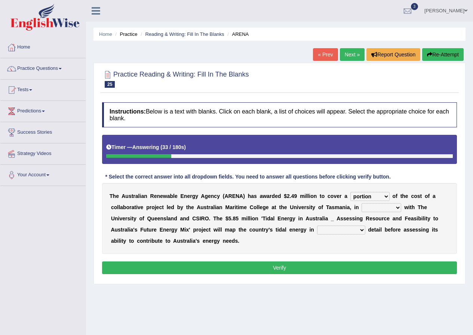
click at [385, 207] on select "disguise contrast partnership revenge" at bounding box center [381, 207] width 40 height 9
select select "partnership"
click at [361, 203] on select "disguise contrast partnership revenge" at bounding box center [381, 207] width 40 height 9
click at [349, 228] on select "unexpected unforgiven universal unprecedented" at bounding box center [341, 230] width 48 height 9
select select "unprecedented"
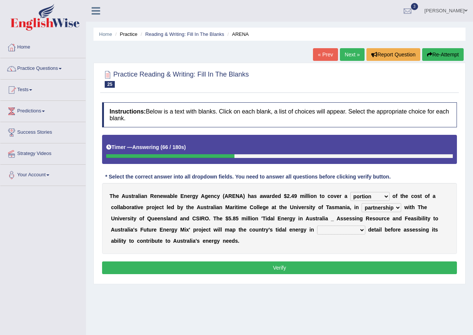
click at [317, 226] on select "unexpected unforgiven universal unprecedented" at bounding box center [341, 230] width 48 height 9
click at [352, 231] on select "unexpected unforgiven universal unprecedented" at bounding box center [341, 230] width 48 height 9
click at [382, 267] on button "Verify" at bounding box center [279, 268] width 355 height 13
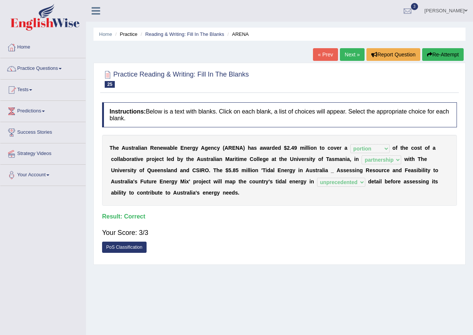
click at [355, 52] on link "Next »" at bounding box center [352, 54] width 25 height 13
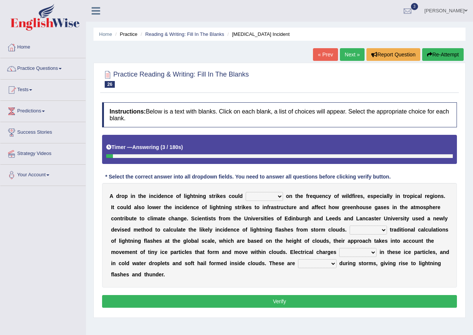
click at [273, 197] on select "dwell focus impact depend" at bounding box center [263, 196] width 37 height 9
select select "impact"
click at [245, 192] on select "dwell focus impact depend" at bounding box center [263, 196] width 37 height 9
click at [375, 231] on select "Unlike Unless Except Besides" at bounding box center [367, 230] width 37 height 9
select select "Unlike"
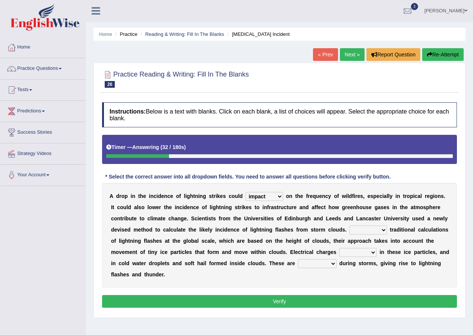
click at [349, 226] on select "Unlike Unless Except Besides" at bounding box center [367, 230] width 37 height 9
click at [357, 254] on select "run off build up mess up zoom in" at bounding box center [357, 252] width 37 height 9
select select "build up"
click at [339, 248] on select "run off build up mess up zoom in" at bounding box center [357, 252] width 37 height 9
click at [324, 263] on select "collected diverted rounded discharged" at bounding box center [317, 263] width 38 height 9
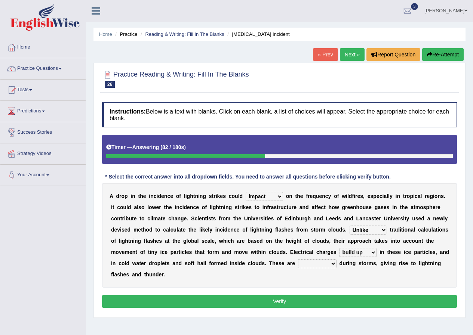
select select "collected"
click at [298, 259] on select "collected diverted rounded discharged" at bounding box center [317, 263] width 38 height 9
click at [324, 263] on select "collected diverted rounded discharged" at bounding box center [317, 263] width 38 height 9
click at [298, 259] on select "collected diverted rounded discharged" at bounding box center [317, 263] width 38 height 9
click at [329, 302] on button "Verify" at bounding box center [279, 301] width 355 height 13
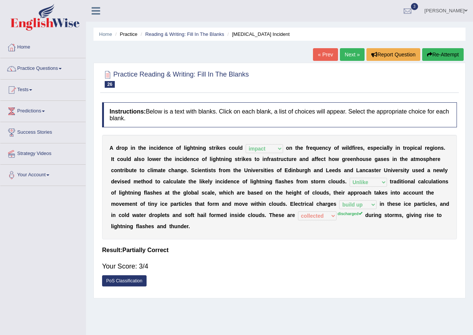
click at [345, 52] on link "Next »" at bounding box center [352, 54] width 25 height 13
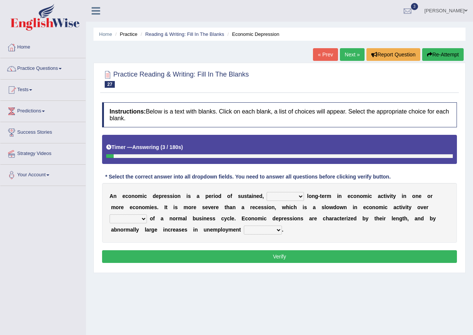
click at [297, 198] on select "variation promotion downturn reduction" at bounding box center [284, 196] width 37 height 9
drag, startPoint x: 340, startPoint y: 238, endPoint x: 299, endPoint y: 232, distance: 41.3
click at [340, 238] on div "A n e c o n o m i c d e p r e s s i o n i s a p e r i o d o f s u s t a i n e d…" at bounding box center [279, 213] width 355 height 60
click at [294, 198] on select "variation promotion downturn reduction" at bounding box center [284, 196] width 37 height 9
select select "reduction"
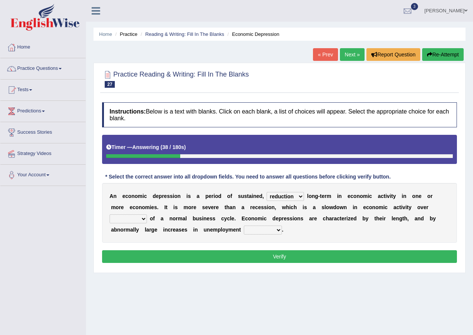
click at [266, 192] on select "variation promotion downturn reduction" at bounding box center [284, 196] width 37 height 9
click at [299, 196] on select "variation promotion downturn reduction" at bounding box center [284, 196] width 37 height 9
click at [293, 189] on div "A n e c o n o m i c d e p r e s s i o n i s a p e r i o d o f s u s t a i n e d…" at bounding box center [279, 213] width 355 height 60
click at [143, 219] on select "an era the course a tally the year" at bounding box center [127, 218] width 37 height 9
select select "the course"
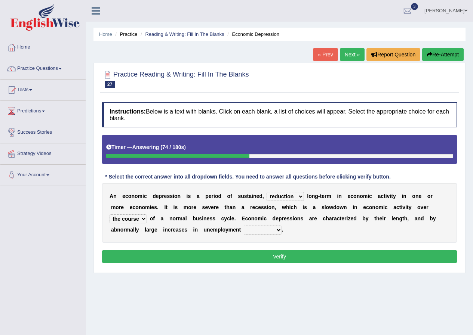
click at [109, 214] on select "an era the course a tally the year" at bounding box center [127, 218] width 37 height 9
click at [265, 230] on select "calculation bias ratio rate" at bounding box center [263, 230] width 38 height 9
select select "rate"
click at [244, 226] on select "calculation bias ratio rate" at bounding box center [263, 230] width 38 height 9
click at [275, 255] on button "Verify" at bounding box center [279, 256] width 355 height 13
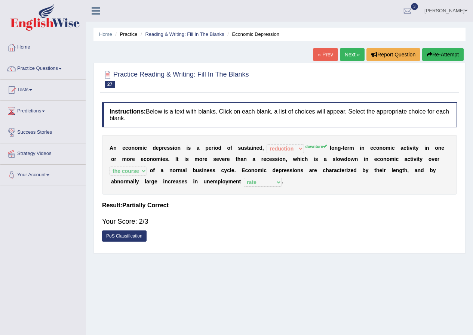
click at [345, 51] on link "Next »" at bounding box center [352, 54] width 25 height 13
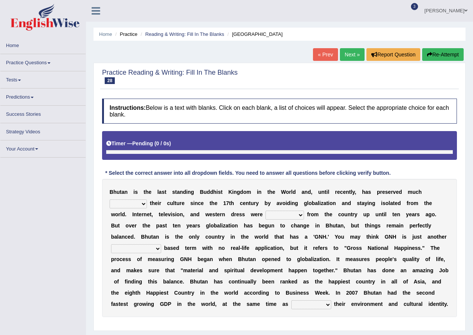
scroll to position [53, 0]
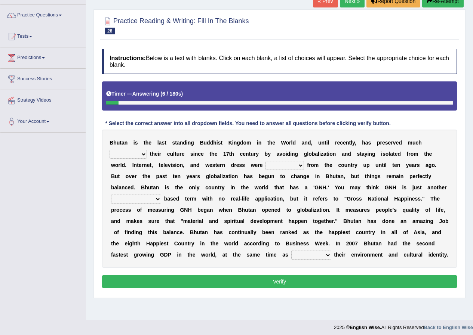
click at [140, 155] on select "of about to for" at bounding box center [127, 154] width 37 height 9
select select "of"
click at [109, 150] on select "of about to for" at bounding box center [127, 154] width 37 height 9
click at [300, 166] on select "summoned observed displayed banned" at bounding box center [284, 165] width 38 height 9
select select "banned"
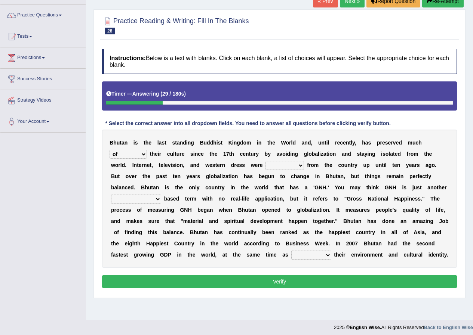
click at [265, 161] on select "summoned observed displayed banned" at bounding box center [284, 165] width 38 height 9
click at [151, 200] on select "statistically barely overwhelmingly roughly" at bounding box center [136, 199] width 50 height 9
click at [111, 195] on select "statistically barely overwhelmingly roughly" at bounding box center [136, 199] width 50 height 9
click at [149, 203] on select "statistically barely overwhelmingly roughly" at bounding box center [136, 199] width 50 height 9
select select "barely"
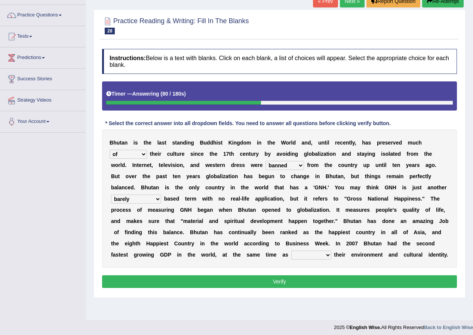
click at [111, 195] on select "statistically barely overwhelmingly roughly" at bounding box center [136, 199] width 50 height 9
click at [308, 255] on select "demeaning intruding maintaining mourning" at bounding box center [311, 255] width 40 height 9
select select "maintaining"
click at [291, 251] on select "demeaning intruding maintaining mourning" at bounding box center [311, 255] width 40 height 9
click at [313, 284] on button "Verify" at bounding box center [279, 281] width 355 height 13
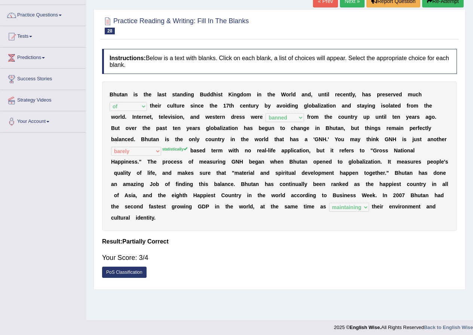
click at [356, 3] on link "Next »" at bounding box center [352, 1] width 25 height 13
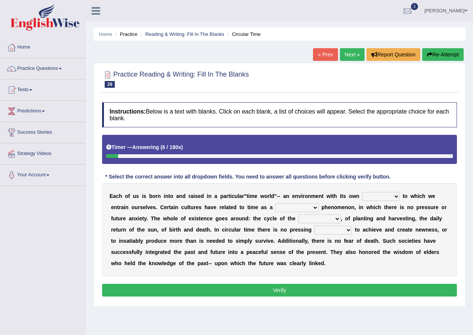
click at [380, 196] on select "area shape rhythm inclination" at bounding box center [380, 196] width 37 height 9
select select "area"
click at [362, 192] on select "area shape rhythm inclination" at bounding box center [380, 196] width 37 height 9
click at [312, 207] on select "cyclical conventional recycling cylindrical" at bounding box center [296, 207] width 43 height 9
select select "cyclical"
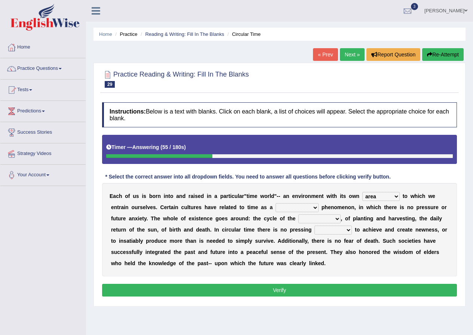
click at [275, 203] on select "cyclical conventional recycling cylindrical" at bounding box center [296, 207] width 43 height 9
click at [329, 220] on select "days seasons arrangement periods" at bounding box center [319, 218] width 42 height 9
click at [298, 214] on select "days seasons arrangement periods" at bounding box center [319, 218] width 42 height 9
click at [332, 217] on select "days seasons arrangement periods" at bounding box center [319, 218] width 42 height 9
click at [298, 214] on select "days seasons arrangement periods" at bounding box center [319, 218] width 42 height 9
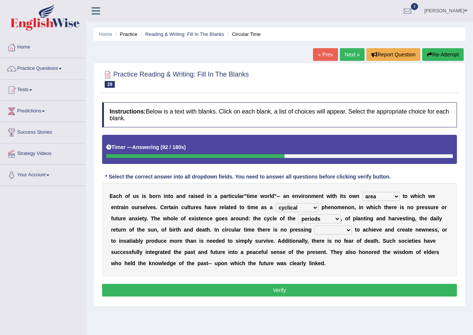
click at [325, 219] on select "days seasons arrangement periods" at bounding box center [319, 218] width 42 height 9
select select "seasons"
click at [298, 214] on select "days seasons arrangement periods" at bounding box center [319, 218] width 42 height 9
click at [328, 229] on select "issue point cause need" at bounding box center [332, 230] width 37 height 9
select select "need"
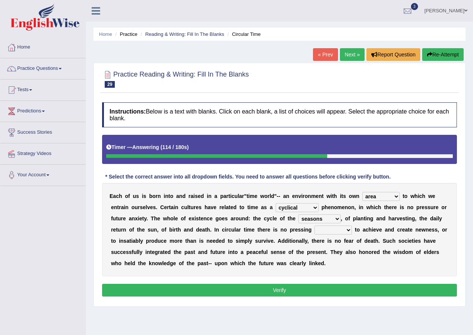
click at [314, 226] on select "issue point cause need" at bounding box center [332, 230] width 37 height 9
click at [287, 285] on button "Verify" at bounding box center [279, 290] width 355 height 13
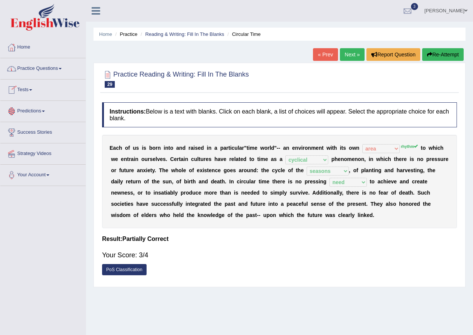
click at [58, 70] on link "Practice Questions" at bounding box center [42, 67] width 85 height 19
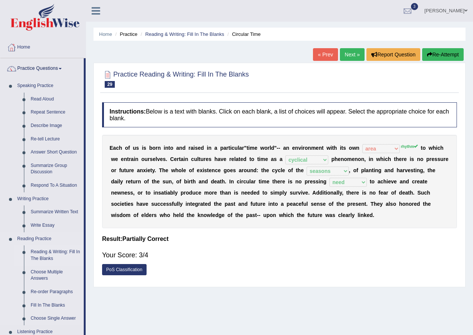
scroll to position [75, 0]
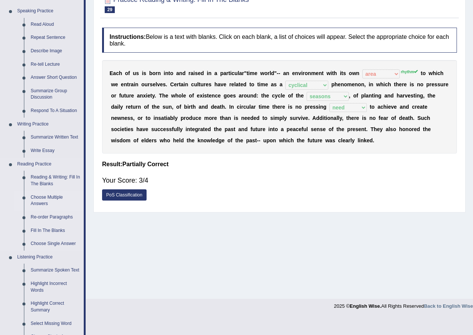
click at [33, 196] on link "Choose Multiple Answers" at bounding box center [55, 201] width 56 height 20
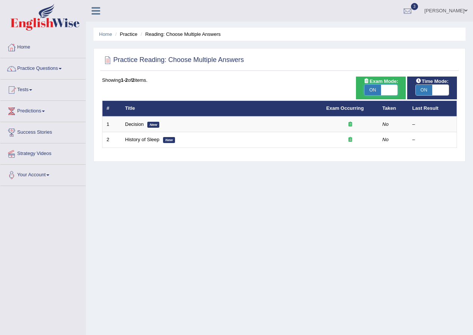
click at [392, 90] on span at bounding box center [389, 90] width 16 height 10
checkbox input "false"
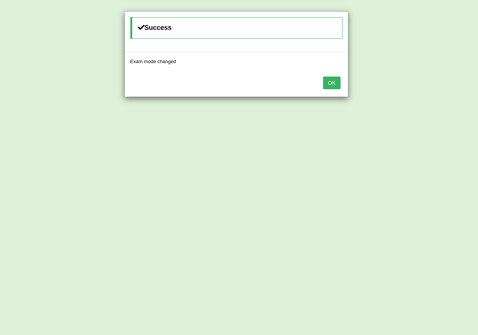
click at [332, 78] on button "OK" at bounding box center [331, 83] width 17 height 13
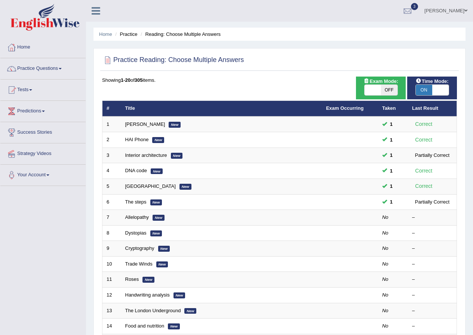
click at [386, 92] on span "OFF" at bounding box center [389, 90] width 16 height 10
checkbox input "true"
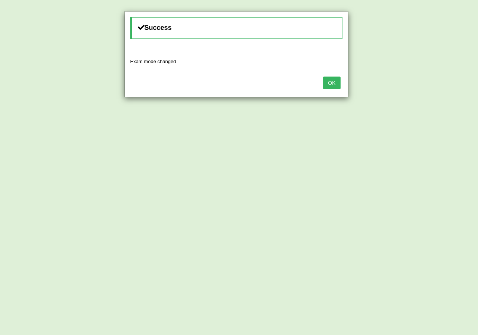
click at [320, 81] on div "OK" at bounding box center [236, 84] width 223 height 26
click at [327, 81] on button "OK" at bounding box center [331, 83] width 17 height 13
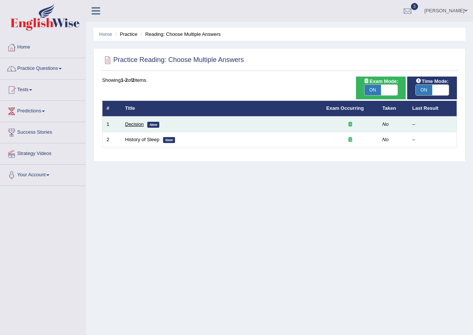
click at [137, 127] on link "Decision" at bounding box center [134, 124] width 19 height 6
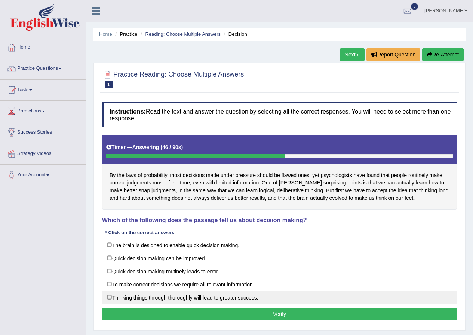
click at [107, 296] on label "Thinking things through thoroughly will lead to greater success." at bounding box center [279, 297] width 355 height 13
checkbox input "true"
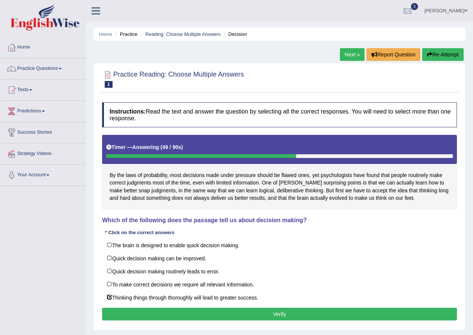
click at [139, 311] on button "Verify" at bounding box center [279, 314] width 355 height 13
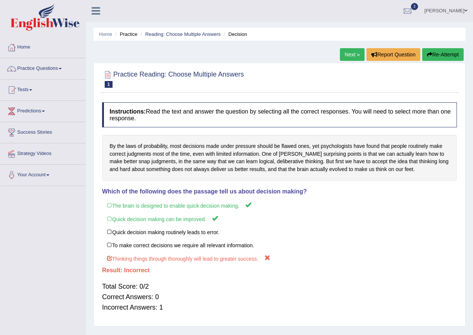
click at [340, 57] on link "Next »" at bounding box center [352, 54] width 25 height 13
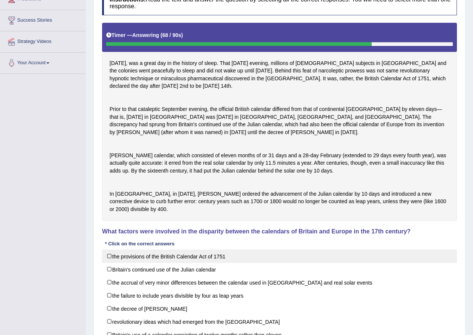
scroll to position [149, 0]
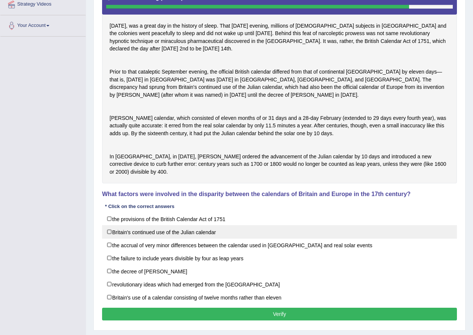
click at [109, 239] on label "Britain's continued use of the Julian calendar" at bounding box center [279, 231] width 355 height 13
checkbox input "true"
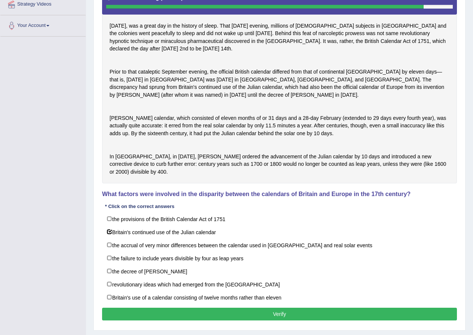
click at [145, 321] on button "Verify" at bounding box center [279, 314] width 355 height 13
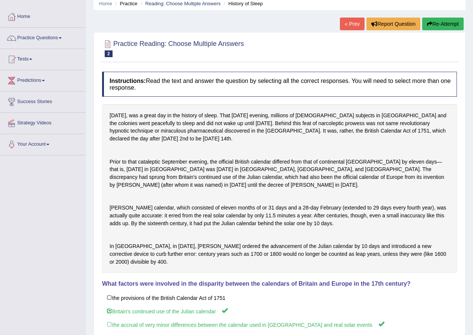
scroll to position [0, 0]
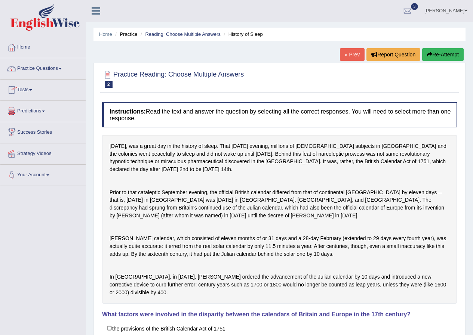
click at [33, 93] on link "Tests" at bounding box center [42, 89] width 85 height 19
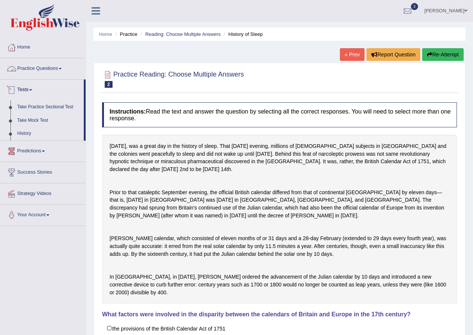
click at [62, 69] on span at bounding box center [60, 68] width 3 height 1
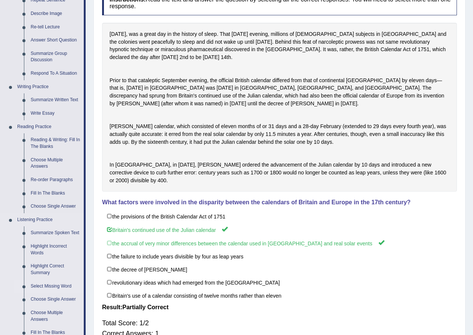
scroll to position [187, 0]
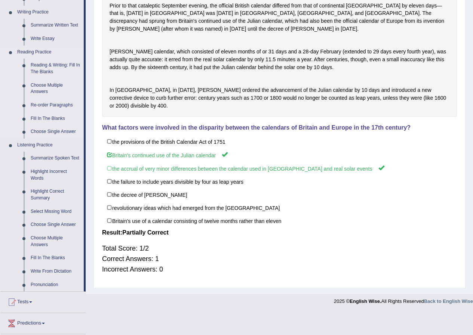
click at [53, 116] on link "Fill In The Blanks" at bounding box center [55, 118] width 56 height 13
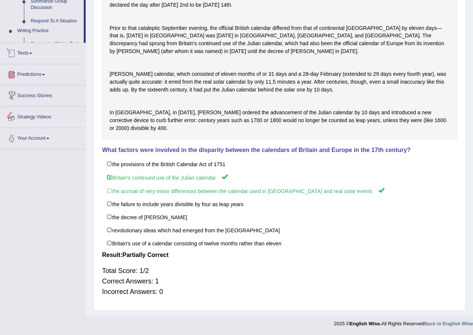
scroll to position [233, 0]
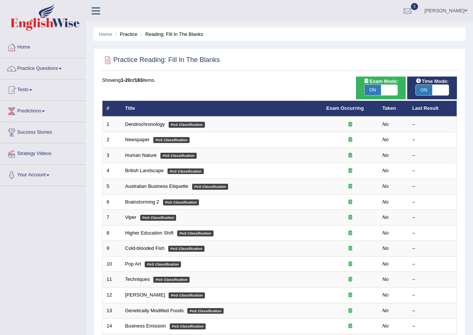
click at [131, 126] on link "Dendrochronology" at bounding box center [145, 124] width 40 height 6
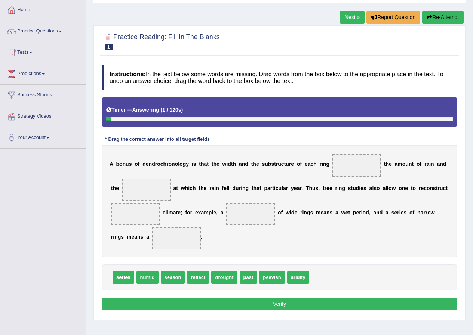
scroll to position [57, 0]
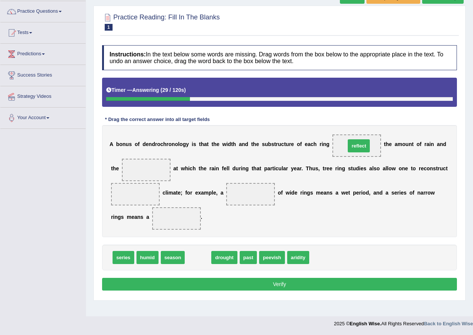
drag, startPoint x: 202, startPoint y: 259, endPoint x: 362, endPoint y: 148, distance: 195.2
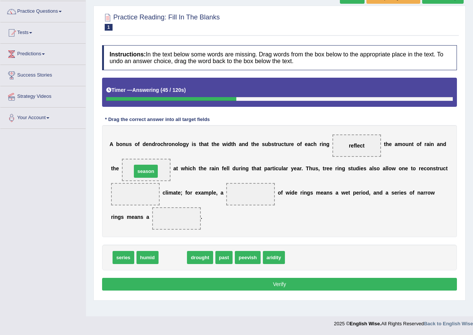
drag, startPoint x: 177, startPoint y: 259, endPoint x: 150, endPoint y: 172, distance: 90.4
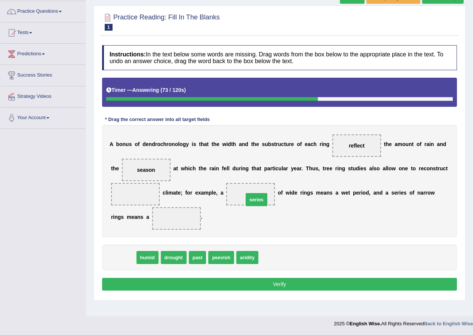
drag, startPoint x: 121, startPoint y: 257, endPoint x: 254, endPoint y: 200, distance: 145.1
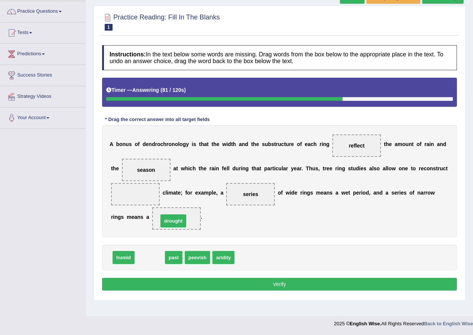
drag, startPoint x: 151, startPoint y: 257, endPoint x: 175, endPoint y: 220, distance: 43.5
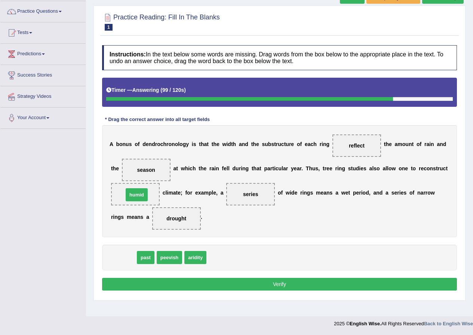
drag, startPoint x: 126, startPoint y: 260, endPoint x: 139, endPoint y: 197, distance: 64.1
click at [315, 283] on button "Verify" at bounding box center [279, 284] width 355 height 13
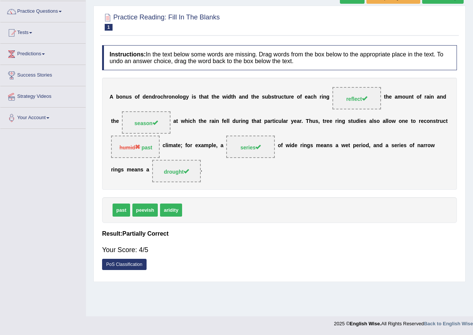
scroll to position [0, 0]
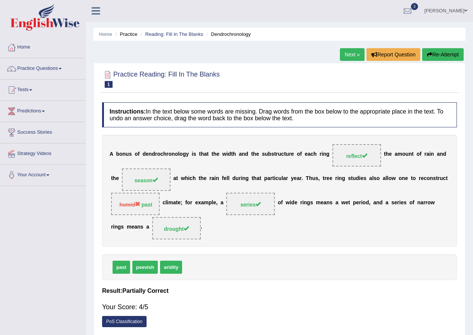
click at [352, 53] on link "Next »" at bounding box center [352, 54] width 25 height 13
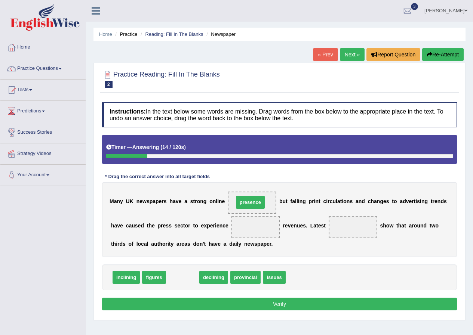
drag, startPoint x: 188, startPoint y: 280, endPoint x: 255, endPoint y: 205, distance: 101.1
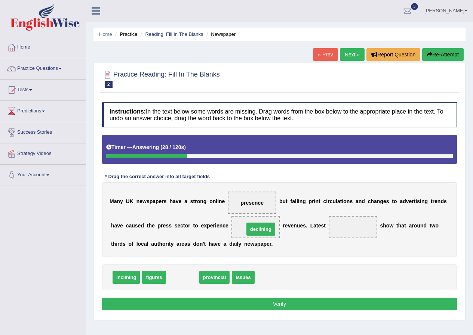
drag, startPoint x: 183, startPoint y: 279, endPoint x: 261, endPoint y: 231, distance: 91.8
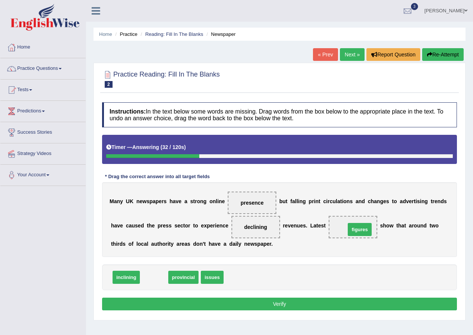
drag, startPoint x: 149, startPoint y: 281, endPoint x: 355, endPoint y: 233, distance: 211.0
click at [262, 305] on button "Verify" at bounding box center [279, 304] width 355 height 13
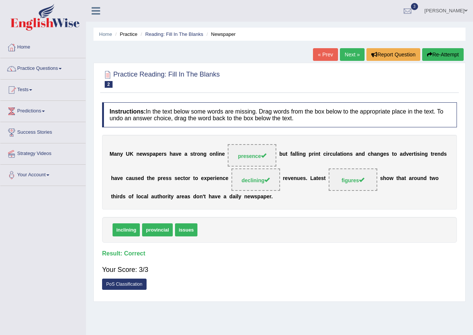
click at [353, 56] on link "Next »" at bounding box center [352, 54] width 25 height 13
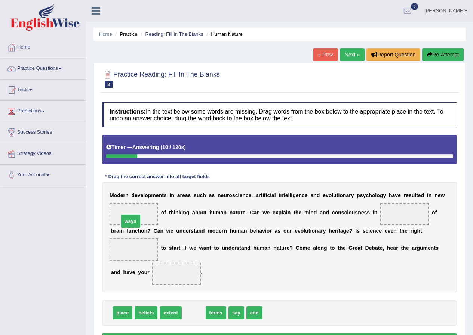
drag, startPoint x: 189, startPoint y: 312, endPoint x: 126, endPoint y: 221, distance: 111.2
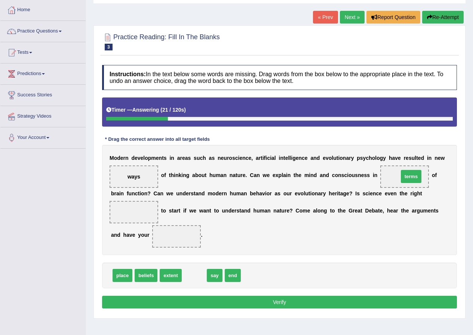
drag, startPoint x: 197, startPoint y: 275, endPoint x: 414, endPoint y: 176, distance: 238.3
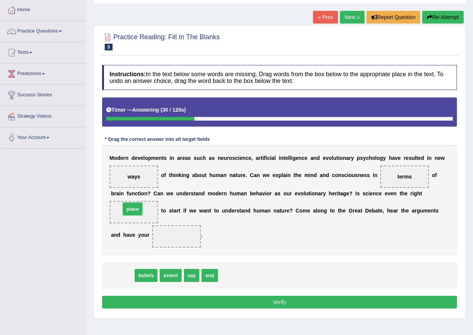
drag, startPoint x: 123, startPoint y: 278, endPoint x: 133, endPoint y: 211, distance: 67.3
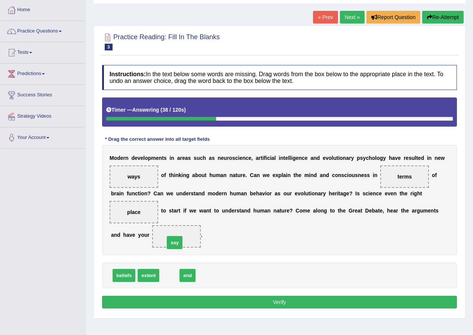
drag, startPoint x: 173, startPoint y: 278, endPoint x: 178, endPoint y: 245, distance: 33.3
click at [214, 304] on button "Verify" at bounding box center [279, 302] width 355 height 13
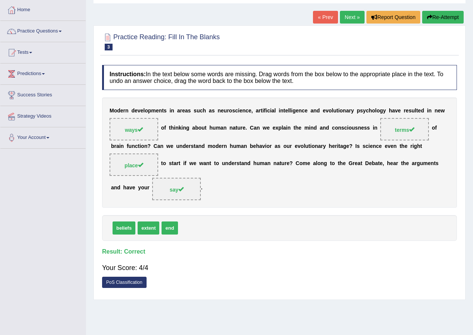
click at [342, 13] on link "Next »" at bounding box center [352, 17] width 25 height 13
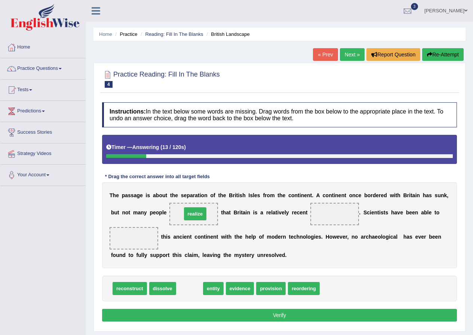
drag, startPoint x: 189, startPoint y: 291, endPoint x: 195, endPoint y: 216, distance: 74.9
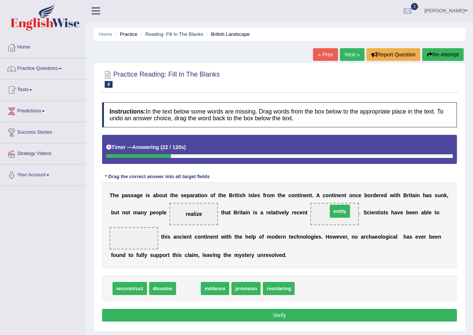
drag, startPoint x: 191, startPoint y: 293, endPoint x: 342, endPoint y: 215, distance: 170.0
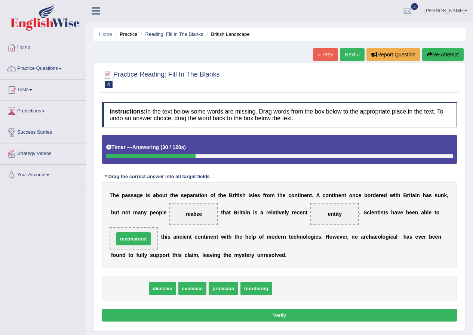
drag, startPoint x: 135, startPoint y: 291, endPoint x: 139, endPoint y: 241, distance: 49.8
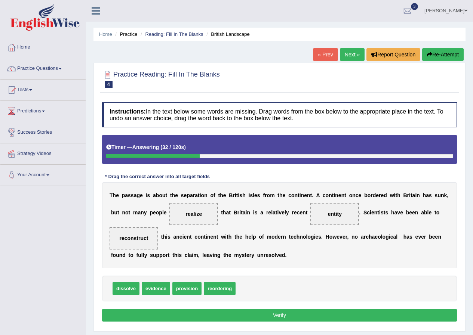
click at [308, 311] on button "Verify" at bounding box center [279, 315] width 355 height 13
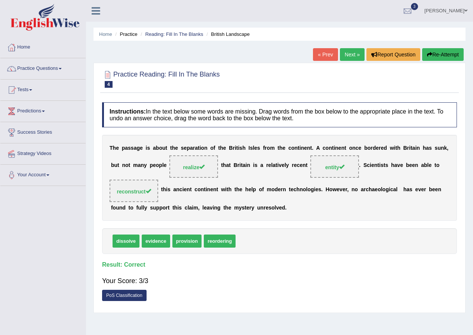
click at [355, 55] on link "Next »" at bounding box center [352, 54] width 25 height 13
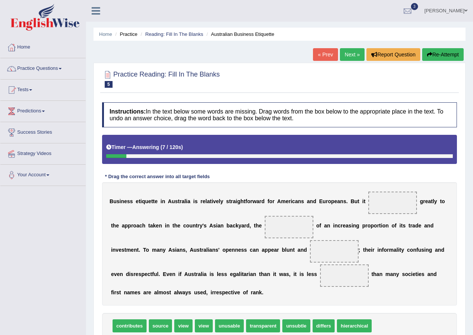
scroll to position [37, 0]
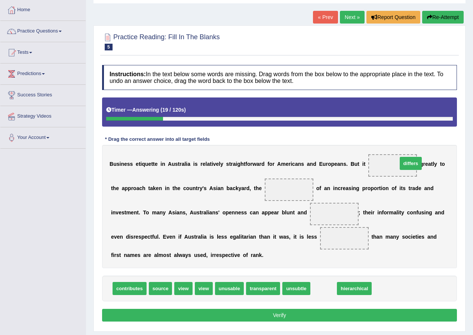
drag, startPoint x: 323, startPoint y: 292, endPoint x: 410, endPoint y: 167, distance: 152.5
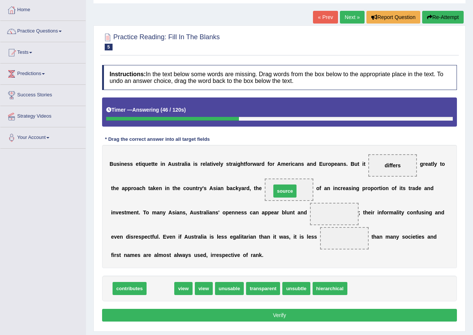
drag, startPoint x: 165, startPoint y: 287, endPoint x: 289, endPoint y: 189, distance: 158.1
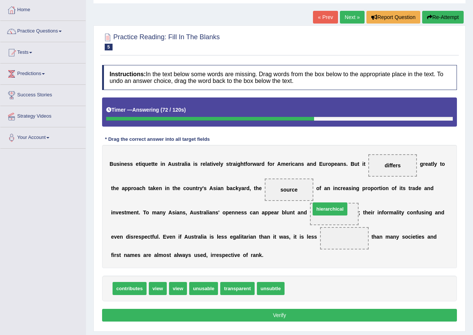
drag, startPoint x: 296, startPoint y: 292, endPoint x: 322, endPoint y: 212, distance: 83.9
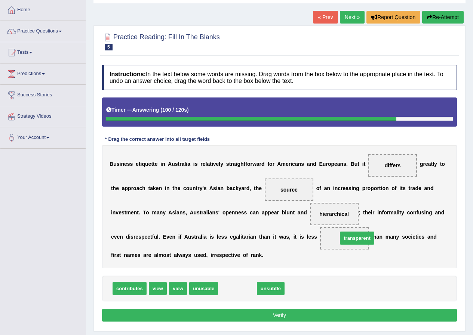
drag, startPoint x: 234, startPoint y: 288, endPoint x: 353, endPoint y: 238, distance: 129.4
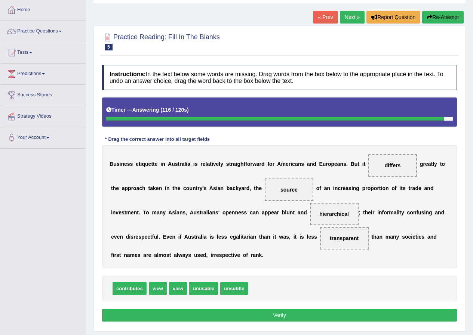
click at [235, 313] on button "Verify" at bounding box center [279, 315] width 355 height 13
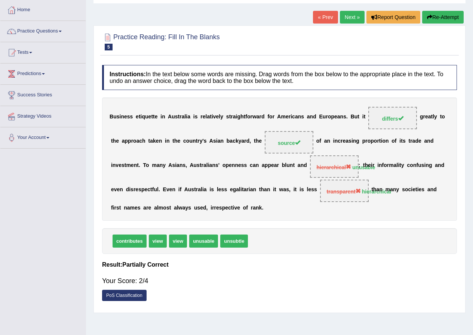
click at [373, 167] on b "r" at bounding box center [373, 166] width 2 height 6
click at [352, 19] on link "Next »" at bounding box center [352, 17] width 25 height 13
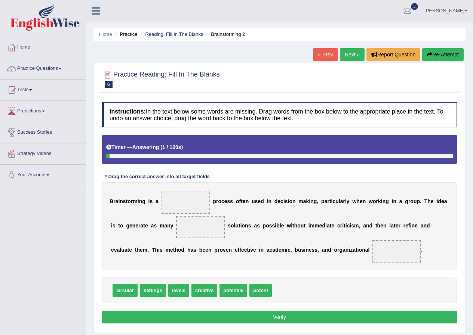
click at [174, 204] on span at bounding box center [185, 203] width 49 height 22
click at [194, 200] on span at bounding box center [185, 203] width 49 height 22
drag, startPoint x: 206, startPoint y: 292, endPoint x: 191, endPoint y: 204, distance: 89.0
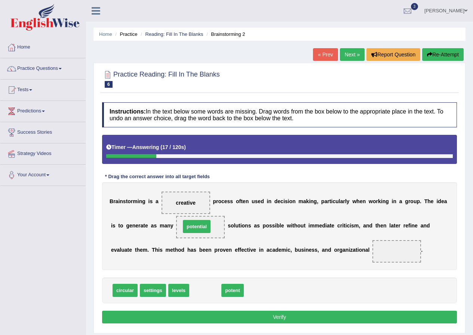
drag, startPoint x: 205, startPoint y: 290, endPoint x: 196, endPoint y: 226, distance: 64.5
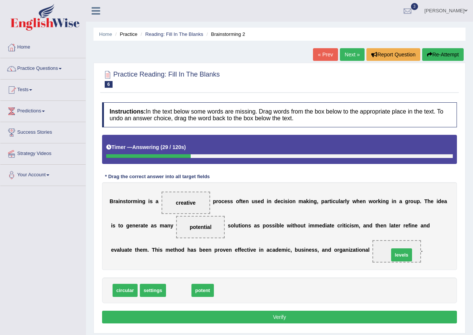
drag, startPoint x: 182, startPoint y: 292, endPoint x: 404, endPoint y: 256, distance: 225.1
click at [324, 318] on button "Verify" at bounding box center [279, 317] width 355 height 13
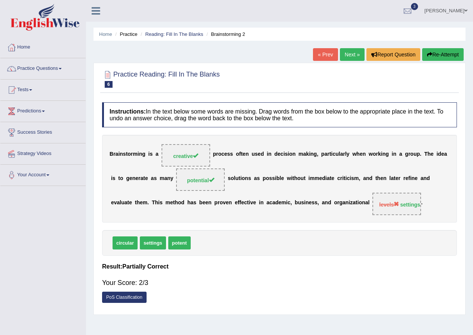
click at [349, 55] on link "Next »" at bounding box center [352, 54] width 25 height 13
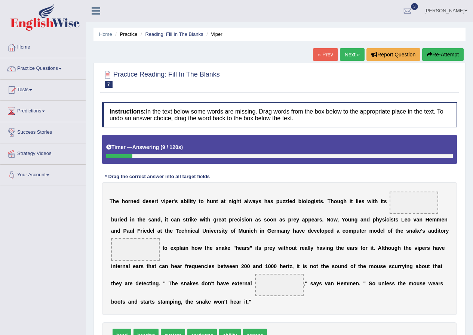
scroll to position [37, 0]
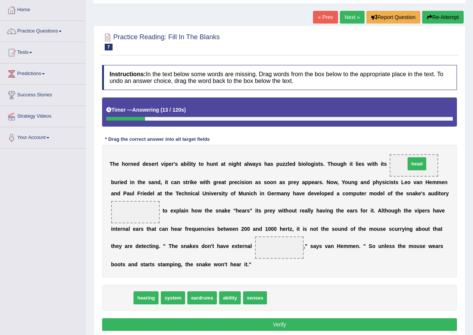
drag, startPoint x: 118, startPoint y: 299, endPoint x: 411, endPoint y: 166, distance: 322.3
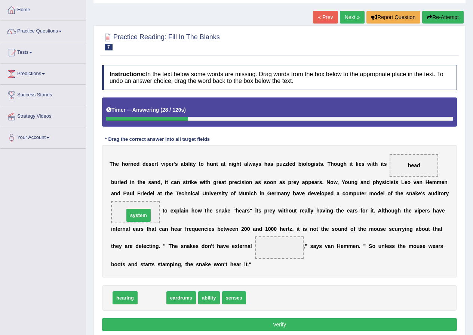
drag, startPoint x: 155, startPoint y: 299, endPoint x: 142, endPoint y: 217, distance: 83.7
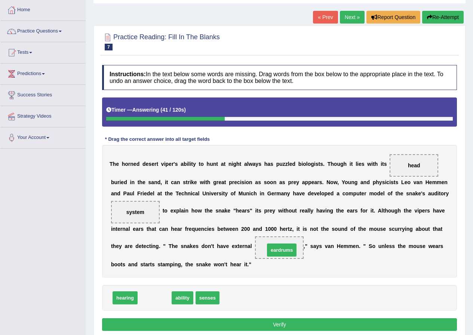
drag, startPoint x: 155, startPoint y: 299, endPoint x: 281, endPoint y: 252, distance: 135.3
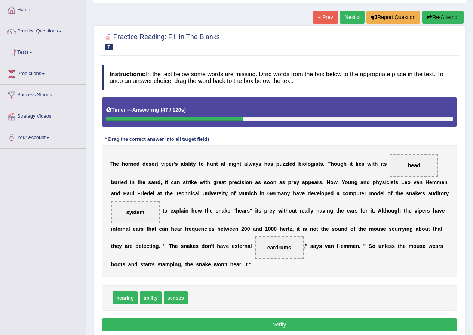
click at [231, 319] on button "Verify" at bounding box center [279, 324] width 355 height 13
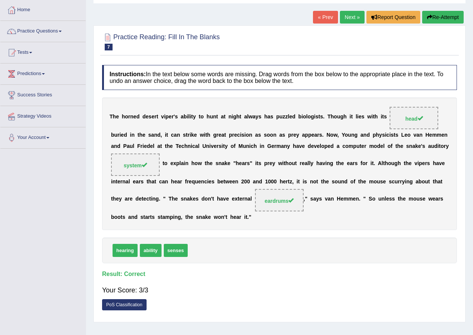
click at [351, 19] on link "Next »" at bounding box center [352, 17] width 25 height 13
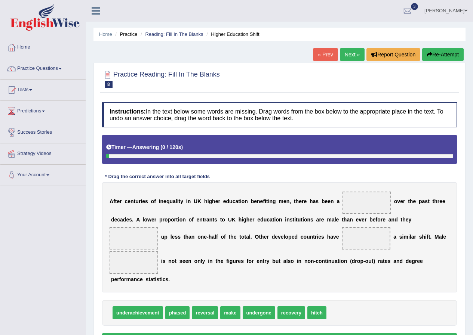
scroll to position [57, 0]
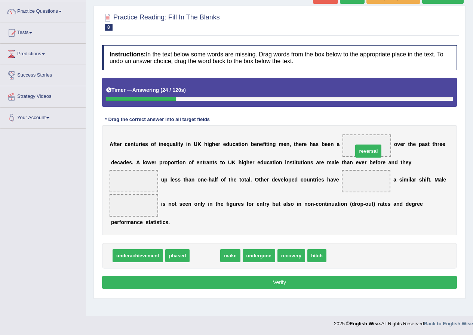
drag, startPoint x: 206, startPoint y: 256, endPoint x: 369, endPoint y: 152, distance: 193.9
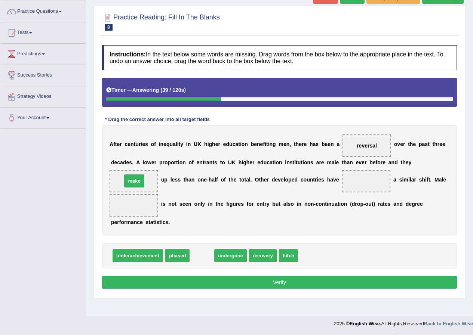
drag, startPoint x: 205, startPoint y: 259, endPoint x: 136, endPoint y: 183, distance: 101.6
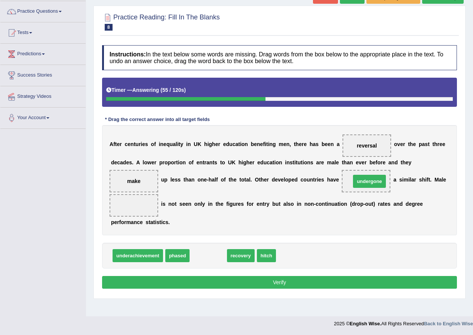
drag, startPoint x: 206, startPoint y: 256, endPoint x: 365, endPoint y: 180, distance: 176.2
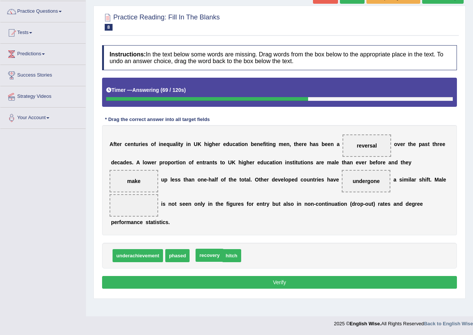
drag, startPoint x: 202, startPoint y: 258, endPoint x: 206, endPoint y: 258, distance: 3.8
drag, startPoint x: 366, startPoint y: 146, endPoint x: 130, endPoint y: 207, distance: 243.2
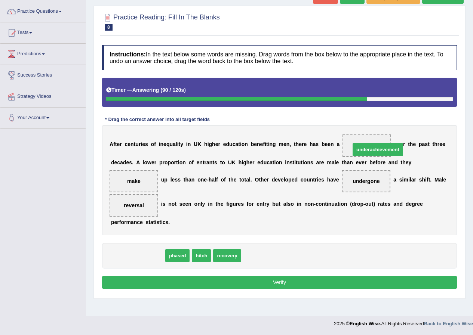
drag, startPoint x: 129, startPoint y: 257, endPoint x: 369, endPoint y: 151, distance: 262.3
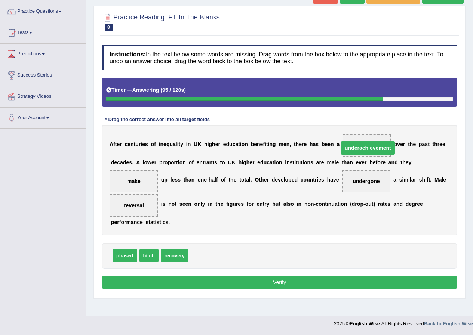
drag, startPoint x: 384, startPoint y: 147, endPoint x: 376, endPoint y: 149, distance: 8.5
click at [177, 279] on button "Verify" at bounding box center [279, 282] width 355 height 13
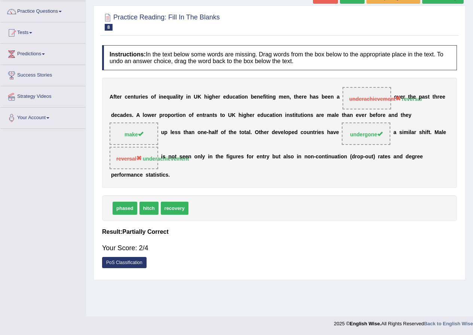
scroll to position [0, 0]
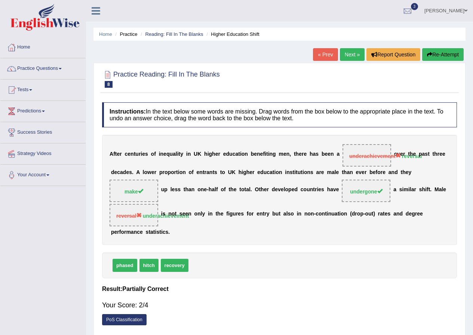
click at [351, 54] on link "Next »" at bounding box center [352, 54] width 25 height 13
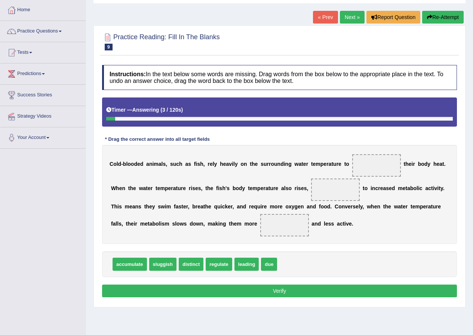
scroll to position [57, 0]
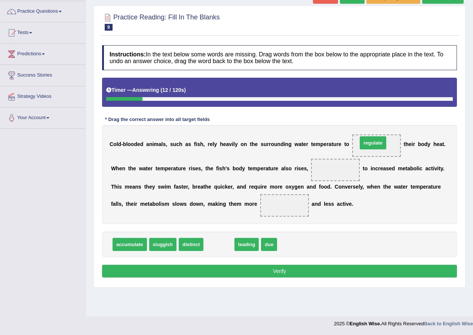
drag, startPoint x: 243, startPoint y: 235, endPoint x: 373, endPoint y: 144, distance: 159.4
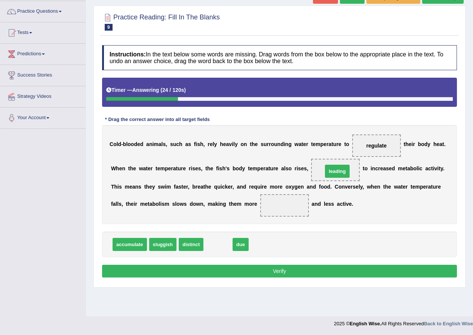
drag, startPoint x: 212, startPoint y: 244, endPoint x: 331, endPoint y: 170, distance: 139.9
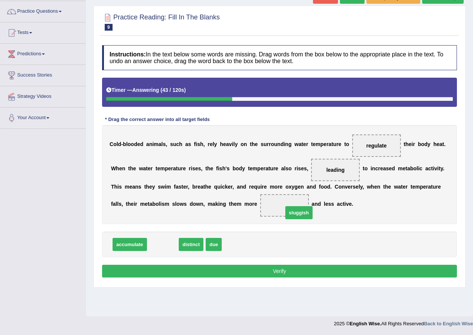
drag, startPoint x: 155, startPoint y: 245, endPoint x: 289, endPoint y: 209, distance: 138.4
click at [267, 270] on button "Verify" at bounding box center [279, 271] width 355 height 13
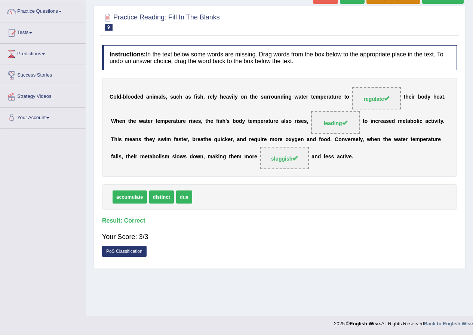
scroll to position [20, 0]
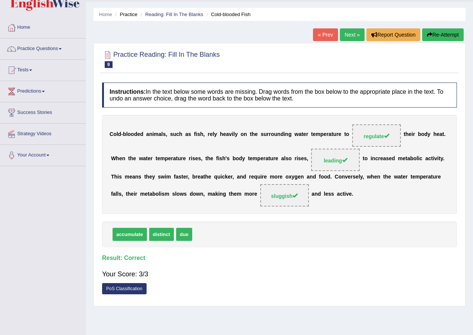
click at [349, 31] on link "Next »" at bounding box center [352, 34] width 25 height 13
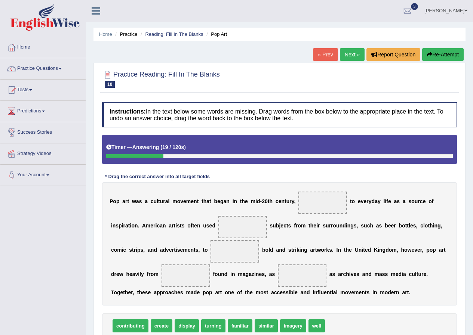
scroll to position [37, 0]
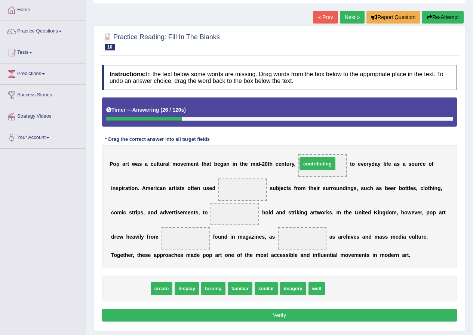
drag, startPoint x: 138, startPoint y: 288, endPoint x: 325, endPoint y: 163, distance: 224.7
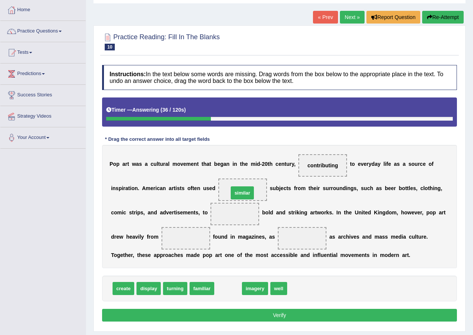
drag, startPoint x: 227, startPoint y: 289, endPoint x: 241, endPoint y: 194, distance: 96.7
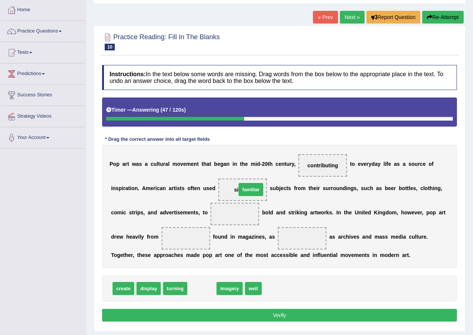
drag, startPoint x: 205, startPoint y: 289, endPoint x: 248, endPoint y: 192, distance: 106.4
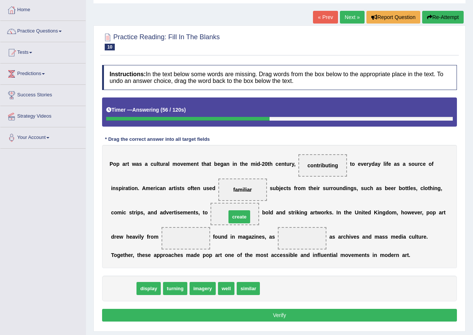
drag, startPoint x: 125, startPoint y: 288, endPoint x: 240, endPoint y: 217, distance: 135.4
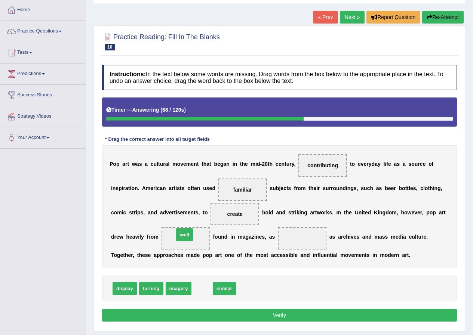
drag, startPoint x: 200, startPoint y: 290, endPoint x: 182, endPoint y: 236, distance: 56.6
drag, startPoint x: 192, startPoint y: 238, endPoint x: 269, endPoint y: 235, distance: 77.8
click at [282, 234] on div "P o p a r t w a s a c u l t u r a l m o v e m e n t t h a t b e g a n i n t h e…" at bounding box center [279, 206] width 355 height 123
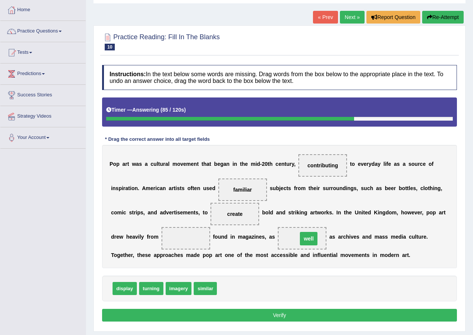
drag, startPoint x: 184, startPoint y: 239, endPoint x: 307, endPoint y: 239, distance: 122.9
drag, startPoint x: 152, startPoint y: 288, endPoint x: 155, endPoint y: 293, distance: 4.7
drag, startPoint x: 116, startPoint y: 291, endPoint x: 181, endPoint y: 244, distance: 80.8
click at [274, 319] on button "Verify" at bounding box center [279, 315] width 355 height 13
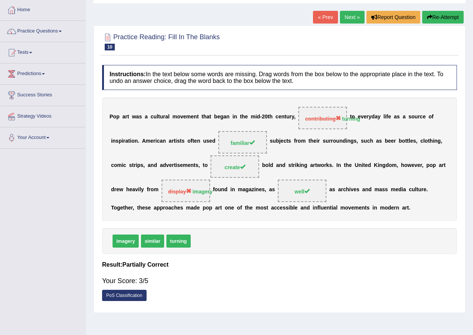
click at [345, 17] on link "Next »" at bounding box center [352, 17] width 25 height 13
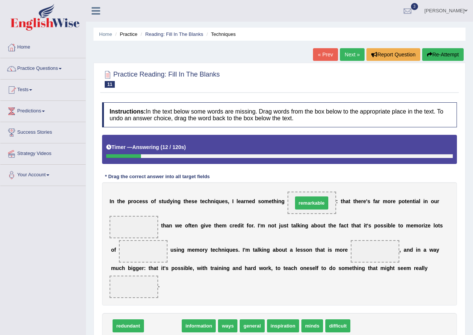
drag, startPoint x: 161, startPoint y: 323, endPoint x: 309, endPoint y: 200, distance: 192.9
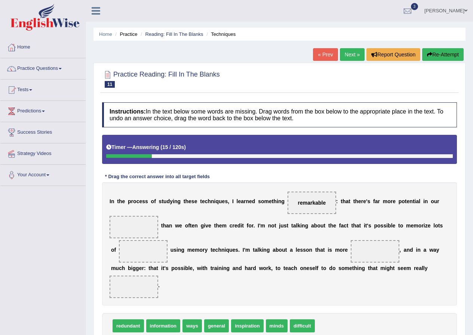
scroll to position [37, 0]
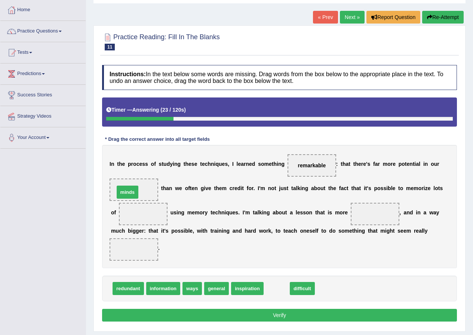
drag, startPoint x: 278, startPoint y: 290, endPoint x: 129, endPoint y: 193, distance: 177.5
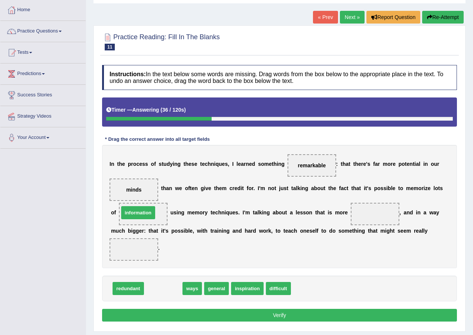
drag, startPoint x: 172, startPoint y: 288, endPoint x: 147, endPoint y: 212, distance: 79.9
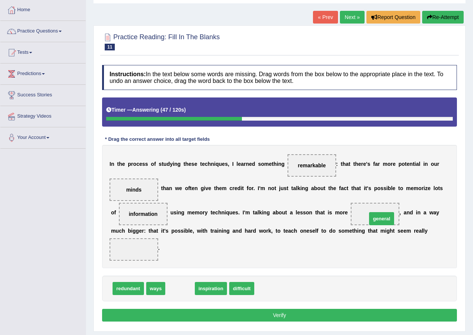
drag, startPoint x: 182, startPoint y: 289, endPoint x: 383, endPoint y: 219, distance: 213.2
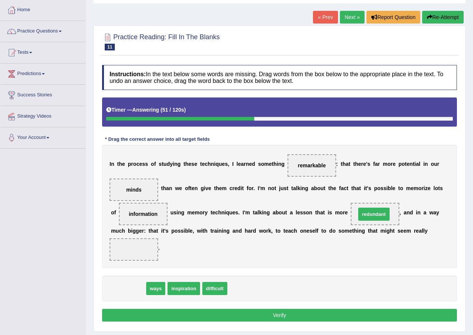
drag, startPoint x: 125, startPoint y: 289, endPoint x: 374, endPoint y: 215, distance: 260.1
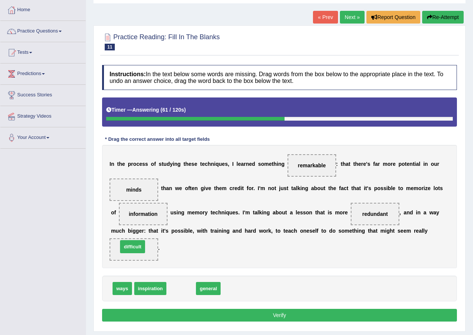
drag, startPoint x: 183, startPoint y: 290, endPoint x: 135, endPoint y: 248, distance: 64.1
click at [235, 318] on button "Verify" at bounding box center [279, 315] width 355 height 13
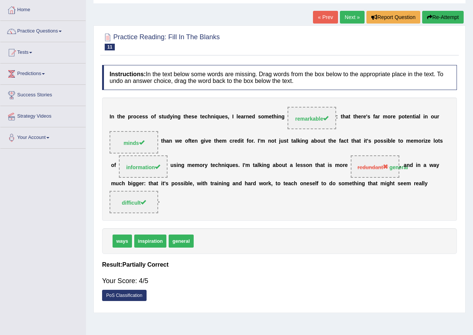
click at [347, 16] on link "Next »" at bounding box center [352, 17] width 25 height 13
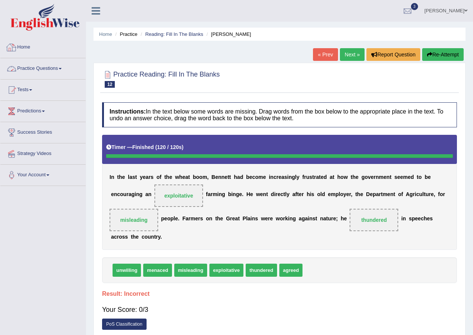
click at [55, 67] on link "Practice Questions" at bounding box center [42, 67] width 85 height 19
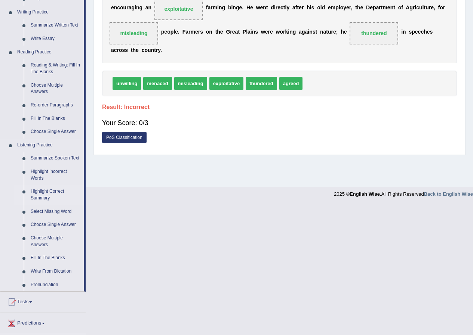
scroll to position [250, 0]
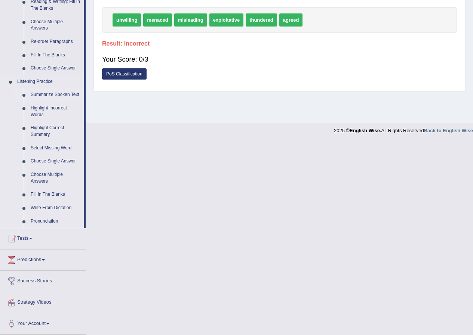
click at [51, 93] on link "Summarize Spoken Text" at bounding box center [55, 94] width 56 height 13
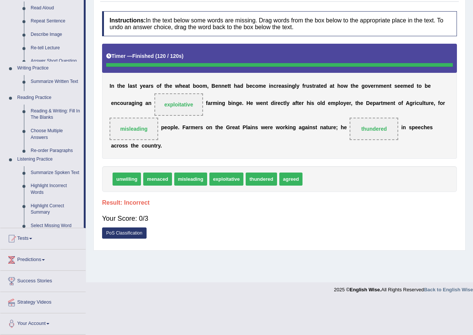
scroll to position [57, 0]
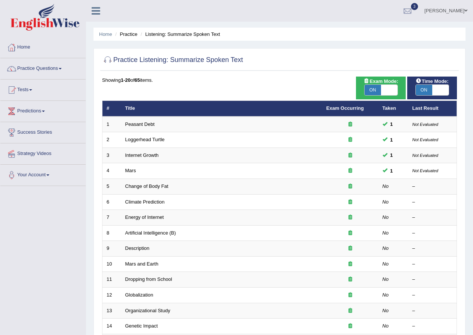
click at [149, 125] on link "Peasant Debt" at bounding box center [140, 124] width 30 height 6
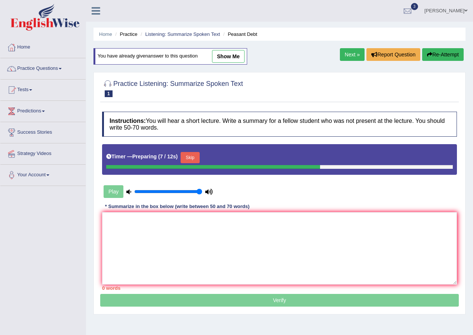
scroll to position [57, 0]
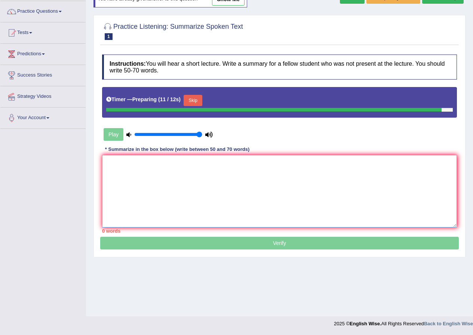
click at [217, 175] on textarea at bounding box center [279, 191] width 355 height 72
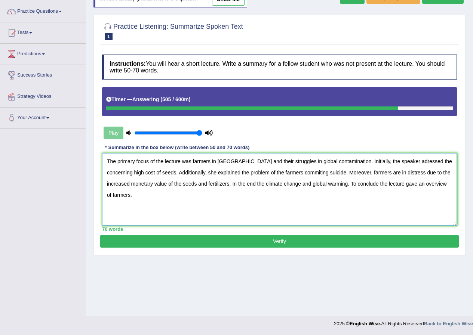
drag, startPoint x: 327, startPoint y: 161, endPoint x: 229, endPoint y: 158, distance: 98.3
click at [229, 158] on textarea "The primary focus of the lecture was farmers in india and their struggles in gl…" at bounding box center [279, 189] width 355 height 72
click at [222, 160] on textarea "The primary focus of the lecture was farmers in india. Initially, the speaker a…" at bounding box center [279, 189] width 355 height 72
click at [321, 184] on textarea "The primary focus of the lecture was farmers in India. Initially, the speaker a…" at bounding box center [279, 189] width 355 height 72
click at [125, 184] on textarea "The primary focus of the lecture was farmers in India. Initially, the speaker a…" at bounding box center [279, 189] width 355 height 72
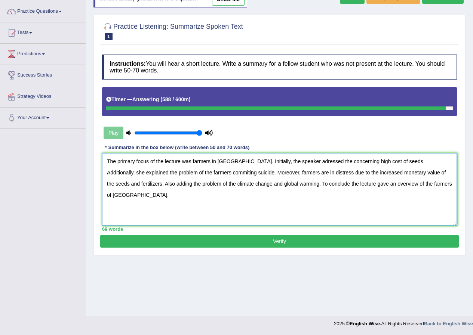
type textarea "The primary focus of the lecture was farmers in India. Initially, the speaker a…"
click at [258, 241] on button "Verify" at bounding box center [279, 241] width 358 height 13
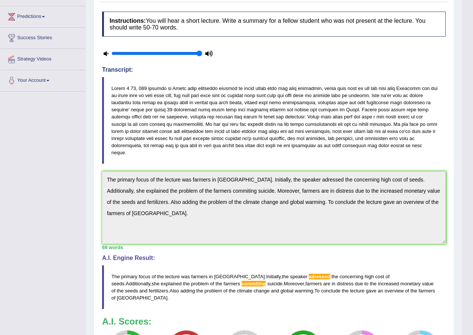
scroll to position [132, 0]
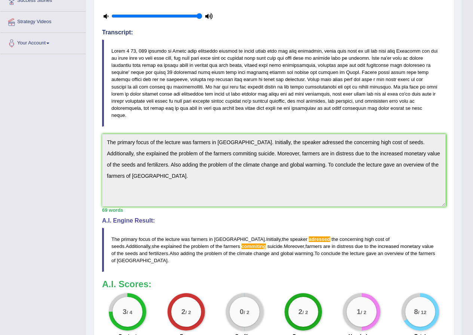
click at [241, 247] on span "commiting" at bounding box center [253, 247] width 25 height 6
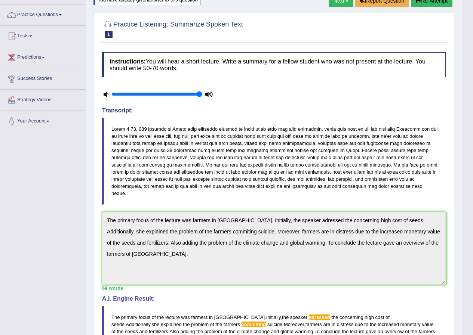
scroll to position [0, 0]
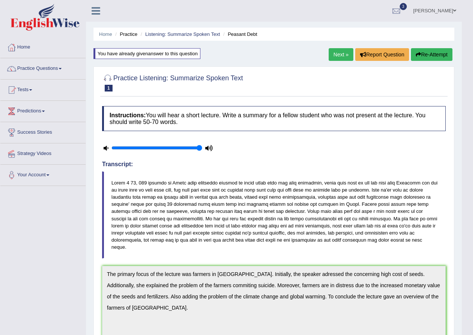
click at [342, 54] on link "Next »" at bounding box center [340, 54] width 25 height 13
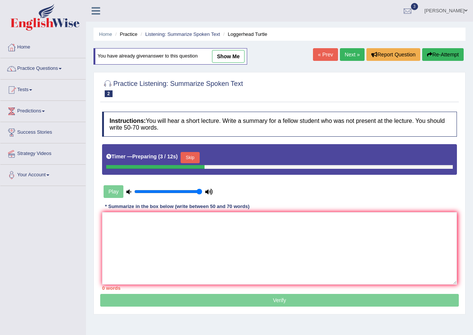
click at [108, 190] on div "Play" at bounding box center [158, 191] width 112 height 19
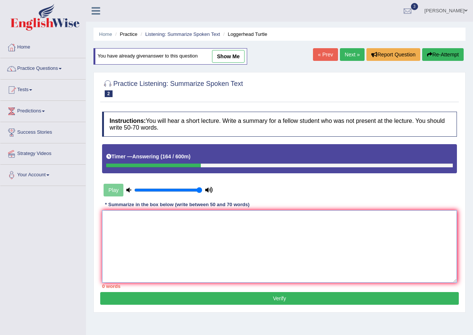
click at [121, 226] on textarea at bounding box center [279, 246] width 355 height 72
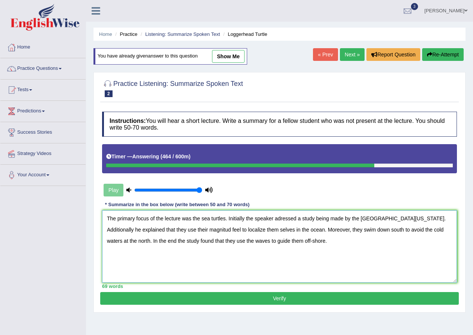
click at [281, 221] on textarea "The primary focus of the lecture was the sea turtles. Initially the speaker adr…" at bounding box center [279, 246] width 355 height 72
click at [281, 226] on textarea "The primary focus of the lecture was the sea turtles. Initially the speaker add…" at bounding box center [279, 246] width 355 height 72
click at [129, 238] on textarea "The primary focus of the lecture was the sea turtles. Initially the speaker add…" at bounding box center [279, 246] width 355 height 72
click at [295, 229] on textarea "The primary focus of the lecture was the sea turtles. Initially the speaker add…" at bounding box center [279, 246] width 355 height 72
click at [309, 240] on textarea "The primary focus of the lecture was the sea turtles. Initially the speaker add…" at bounding box center [279, 246] width 355 height 72
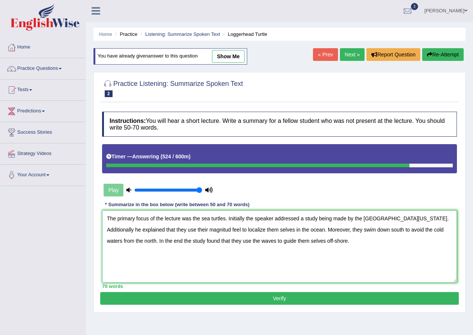
type textarea "The primary focus of the lecture was the sea turtles. Initially the speaker add…"
click at [293, 299] on button "Verify" at bounding box center [279, 298] width 358 height 13
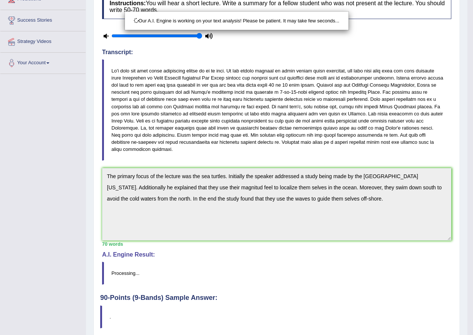
scroll to position [134, 0]
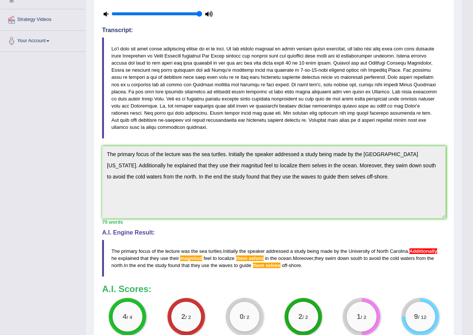
click at [409, 251] on span "Additionally" at bounding box center [423, 251] width 28 height 6
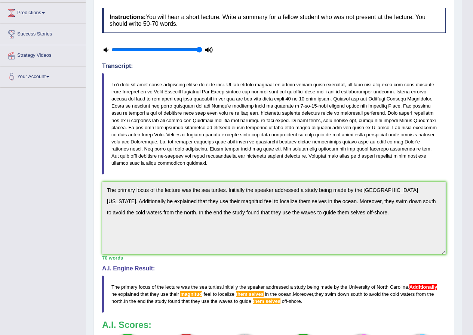
scroll to position [0, 0]
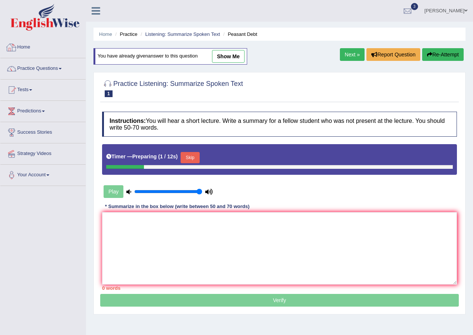
scroll to position [57, 0]
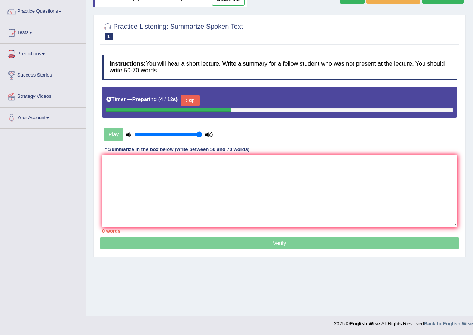
click at [198, 101] on button "Skip" at bounding box center [189, 100] width 19 height 11
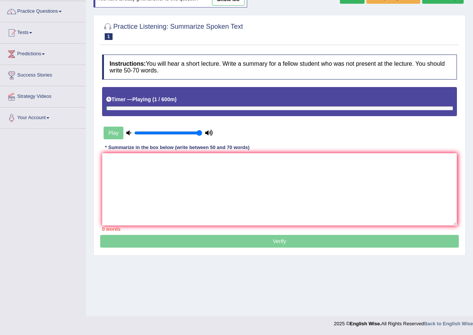
scroll to position [0, 0]
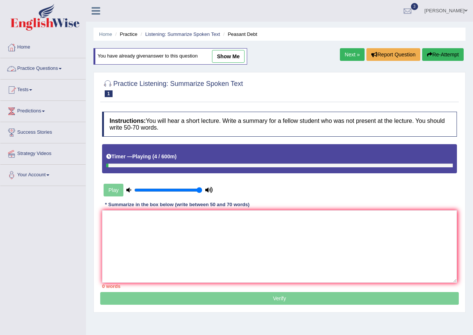
click at [32, 68] on link "Practice Questions" at bounding box center [42, 67] width 85 height 19
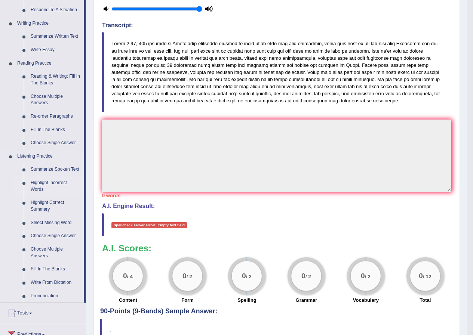
scroll to position [250, 0]
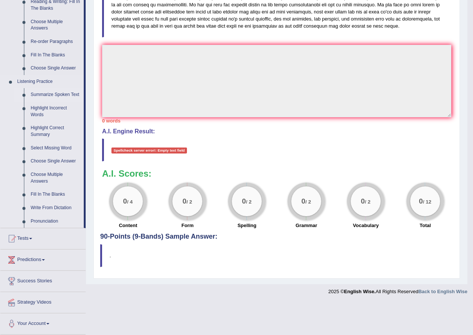
click at [58, 95] on link "Summarize Spoken Text" at bounding box center [55, 94] width 56 height 13
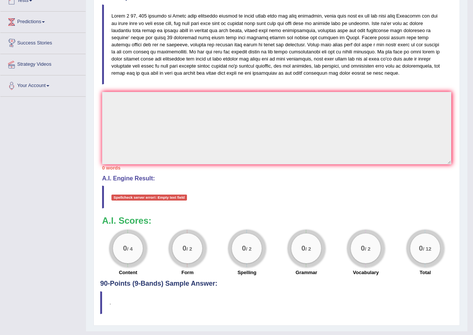
scroll to position [218, 0]
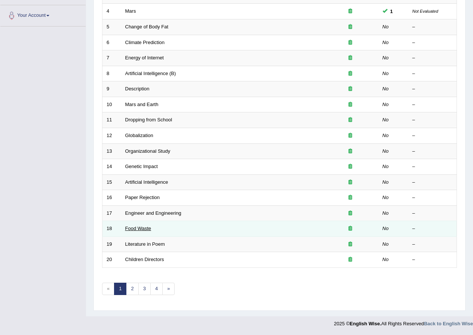
click at [141, 229] on link "Food Waste" at bounding box center [138, 229] width 26 height 6
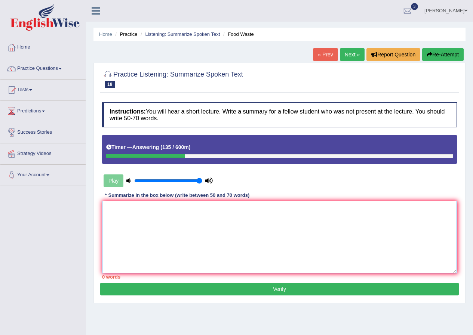
click at [235, 216] on textarea at bounding box center [279, 237] width 355 height 72
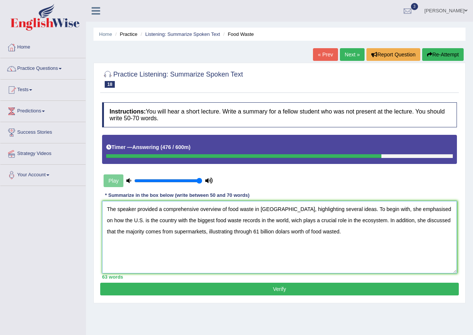
type textarea "The speaker provided a comprehensive overview of food waste in [GEOGRAPHIC_DATA…"
click at [226, 286] on button "Verify" at bounding box center [279, 289] width 358 height 13
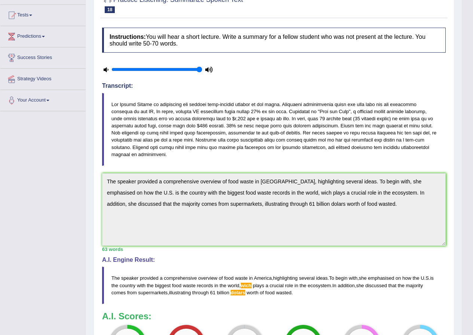
scroll to position [37, 0]
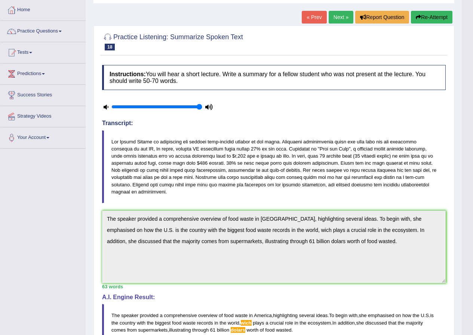
click at [341, 16] on link "Next »" at bounding box center [340, 17] width 25 height 13
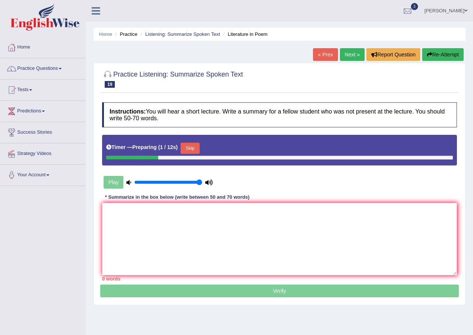
click at [191, 148] on button "Skip" at bounding box center [189, 148] width 19 height 11
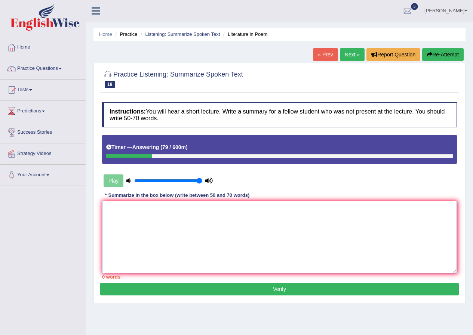
click at [141, 204] on textarea at bounding box center [279, 237] width 355 height 72
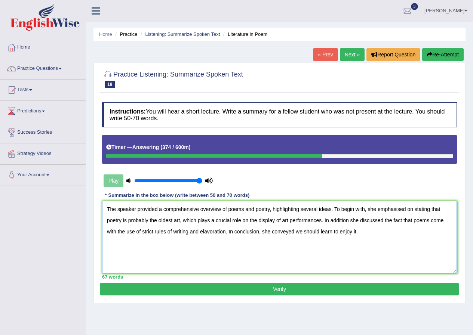
drag, startPoint x: 181, startPoint y: 210, endPoint x: 190, endPoint y: 209, distance: 8.7
click at [190, 209] on textarea "The speaker provided a comprehensive overview of poems and poetry, highlighting…" at bounding box center [279, 237] width 355 height 72
drag, startPoint x: 405, startPoint y: 207, endPoint x: 378, endPoint y: 212, distance: 28.1
click at [378, 212] on textarea "The speaker provided a comprehensive overview of poems and poetry, highlighting…" at bounding box center [279, 237] width 355 height 72
type textarea "The speaker provided a comprehensive overview of poems and poetry, highlighting…"
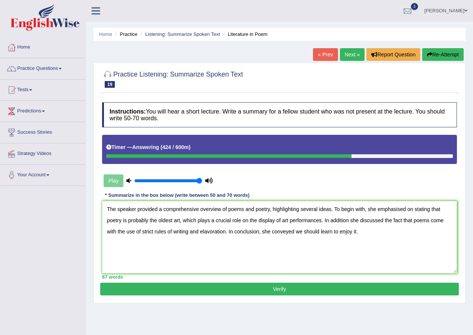
click at [329, 292] on button "Verify" at bounding box center [279, 289] width 358 height 13
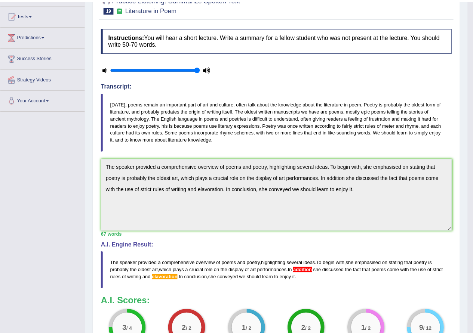
scroll to position [149, 0]
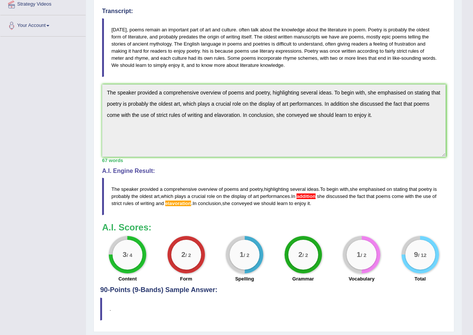
click at [191, 203] on span "elavoration" at bounding box center [178, 204] width 26 height 6
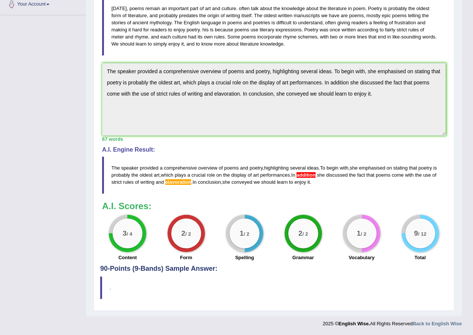
scroll to position [0, 0]
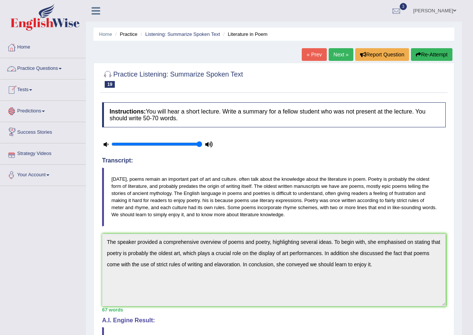
click at [342, 53] on link "Next »" at bounding box center [340, 54] width 25 height 13
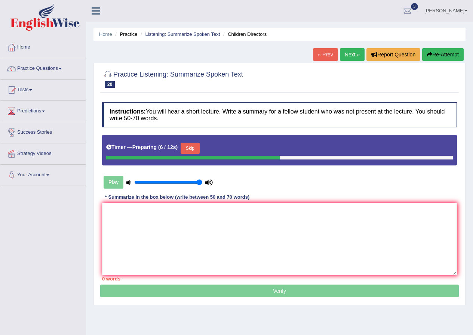
click at [197, 147] on button "Skip" at bounding box center [189, 148] width 19 height 11
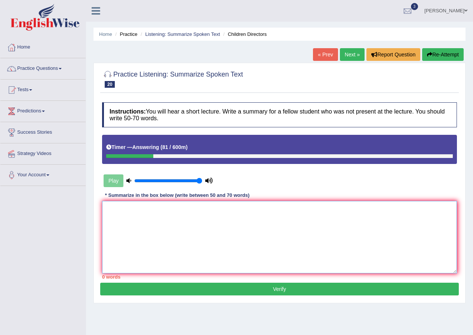
click at [240, 209] on textarea at bounding box center [279, 237] width 355 height 72
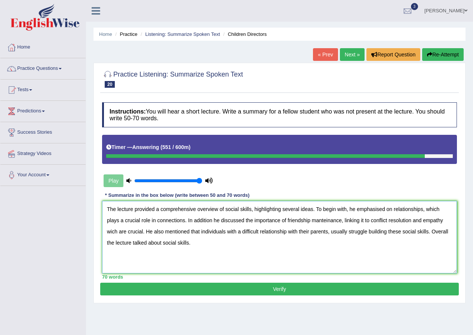
click at [213, 220] on textarea "The lecture provided a comprehensive overview of social skills, highlighting se…" at bounding box center [279, 237] width 355 height 72
click at [111, 232] on textarea "The lecture provided a comprehensive overview of social skills, highlighting se…" at bounding box center [279, 237] width 355 height 72
click at [450, 221] on textarea "The lecture provided a comprehensive overview of social skills, highlighting se…" at bounding box center [279, 237] width 355 height 72
click at [418, 231] on textarea "The lecture provided a comprehensive overview of social skills, highlighting se…" at bounding box center [279, 237] width 355 height 72
click at [417, 232] on textarea "The lecture provided a comprehensive overview of social skills, highlighting se…" at bounding box center [279, 237] width 355 height 72
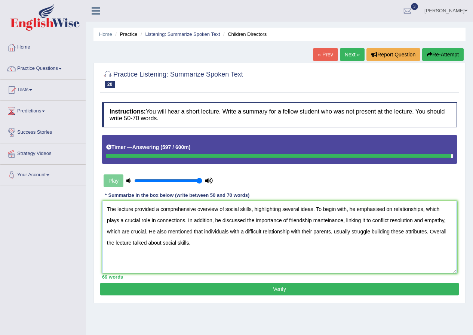
click at [425, 250] on textarea "The lecture provided a comprehensive overview of social skills, highlighting se…" at bounding box center [279, 237] width 355 height 72
type textarea "The lecture provided a comprehensive overview of social skills, highlighting se…"
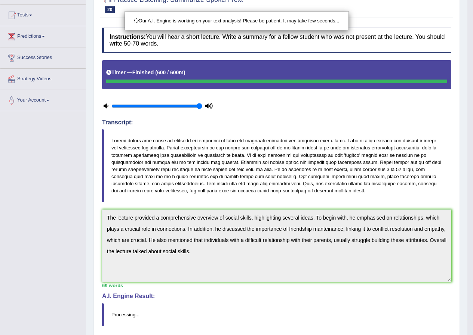
scroll to position [145, 0]
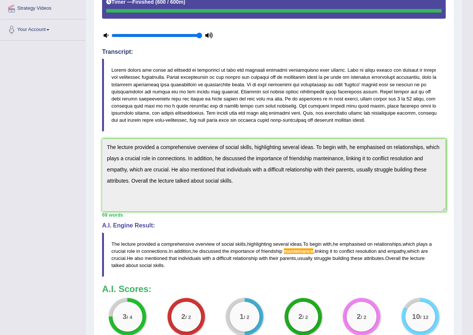
click at [297, 252] on span "manteinance" at bounding box center [299, 251] width 30 height 6
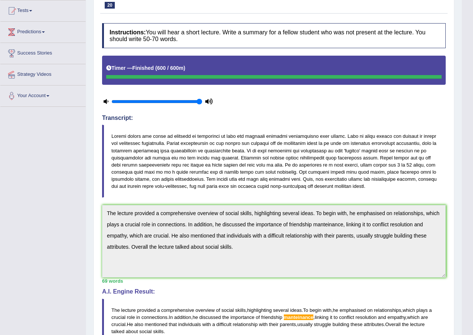
scroll to position [0, 0]
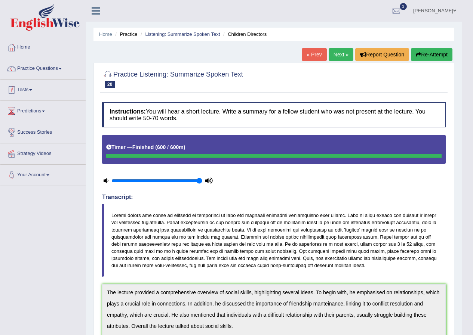
click at [31, 87] on link "Tests" at bounding box center [42, 89] width 85 height 19
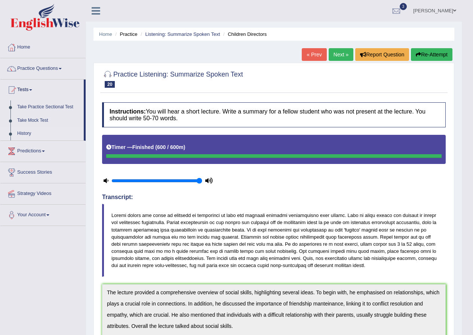
click at [28, 131] on link "History" at bounding box center [49, 133] width 70 height 13
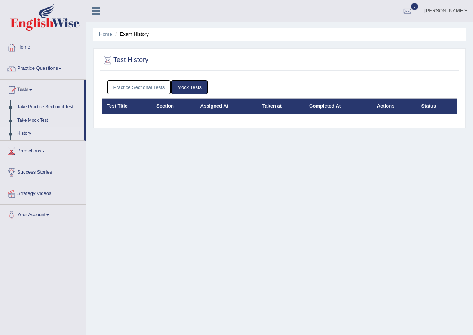
click at [144, 87] on link "Practice Sectional Tests" at bounding box center [139, 87] width 64 height 14
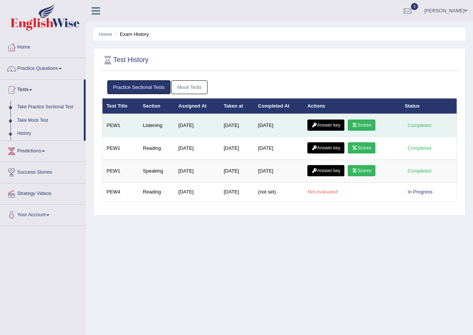
click at [322, 127] on link "Answer key" at bounding box center [325, 125] width 37 height 11
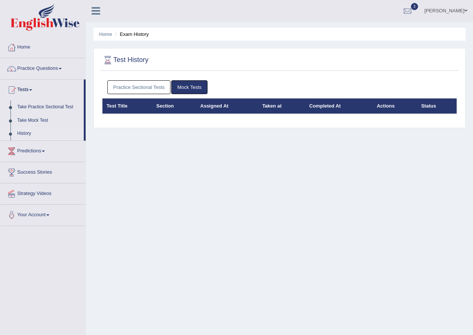
click at [158, 88] on link "Practice Sectional Tests" at bounding box center [139, 87] width 64 height 14
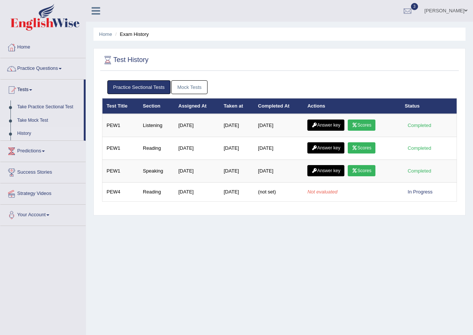
click at [180, 86] on link "Mock Tests" at bounding box center [189, 87] width 36 height 14
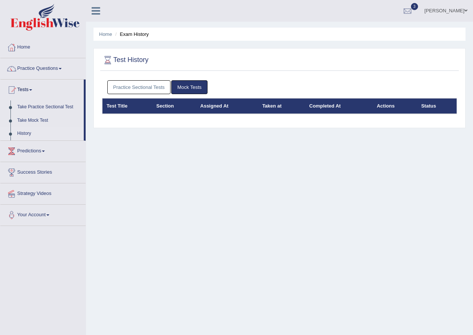
click at [147, 86] on link "Practice Sectional Tests" at bounding box center [139, 87] width 64 height 14
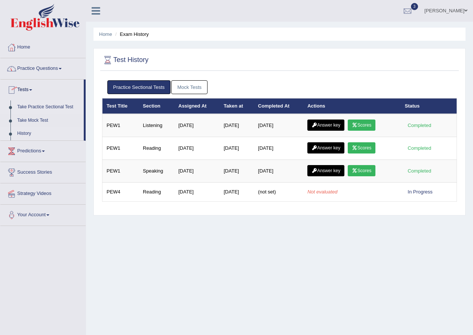
click at [44, 109] on link "Take Practice Sectional Test" at bounding box center [49, 107] width 70 height 13
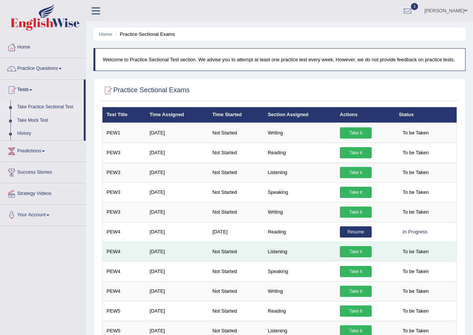
click at [343, 249] on link "Take it" at bounding box center [356, 251] width 32 height 11
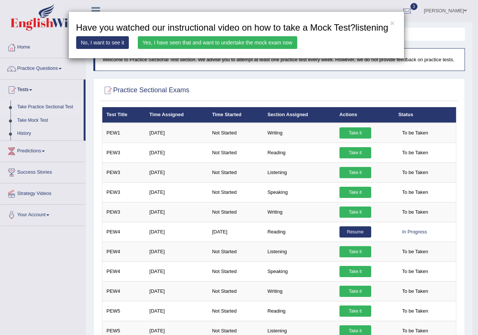
click at [206, 40] on link "Yes, I have seen that and want to undertake the mock exam now" at bounding box center [218, 42] width 160 height 13
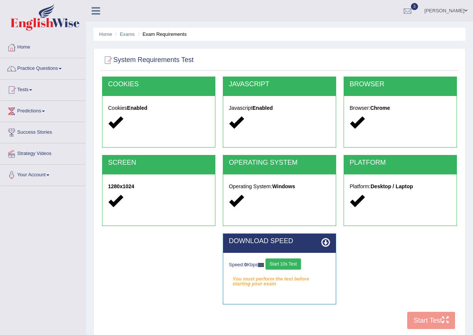
click at [296, 266] on button "Start 10s Test" at bounding box center [282, 264] width 35 height 11
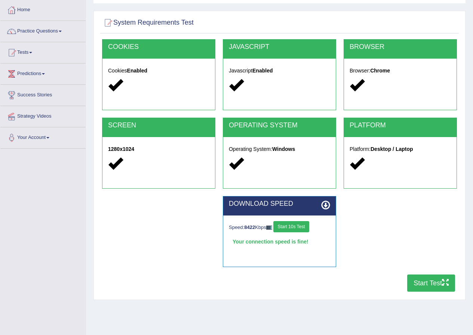
click at [430, 281] on button "Start Test" at bounding box center [431, 283] width 48 height 17
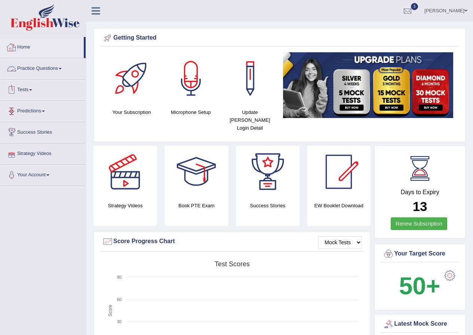
click at [40, 88] on link "Tests" at bounding box center [42, 89] width 85 height 19
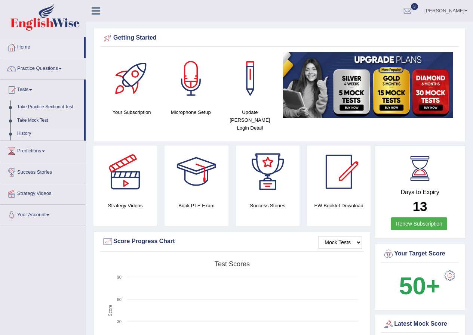
click at [24, 133] on link "History" at bounding box center [49, 133] width 70 height 13
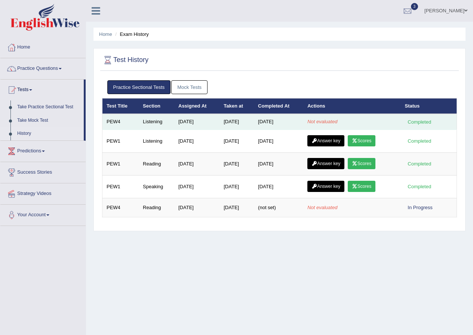
drag, startPoint x: 348, startPoint y: 121, endPoint x: 286, endPoint y: 118, distance: 62.1
click at [286, 118] on tr "PEW4 Listening [DATE] [DATE] [DATE] Not evaluated Completed" at bounding box center [279, 122] width 354 height 16
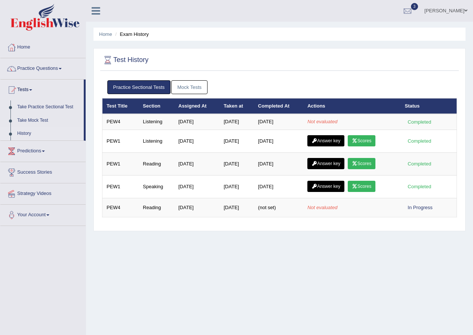
click at [453, 225] on div "Practice Sectional Tests Mock Tests Test Title Section Assigned At Taken at Com…" at bounding box center [279, 152] width 358 height 151
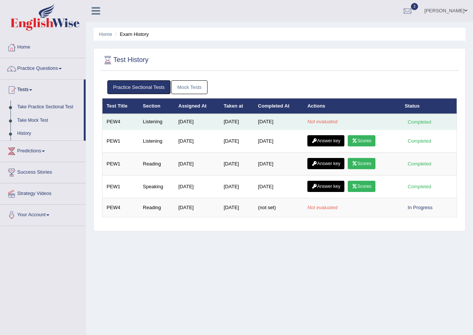
drag, startPoint x: 339, startPoint y: 123, endPoint x: 252, endPoint y: 118, distance: 86.9
click at [252, 118] on tr "PEW4 Listening Sep 8, 2025 Sep 25, 2025 Sep 25, 2025 Not evaluated Completed" at bounding box center [279, 122] width 354 height 16
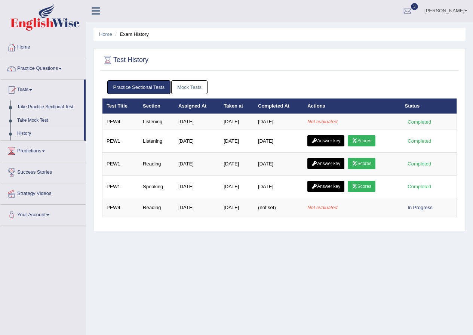
click at [445, 12] on link "[PERSON_NAME]" at bounding box center [445, 9] width 54 height 19
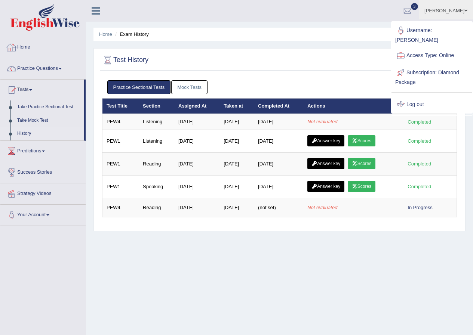
click at [20, 49] on link "Home" at bounding box center [42, 46] width 85 height 19
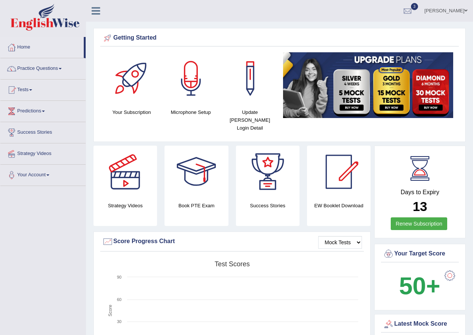
click at [453, 11] on link "[PERSON_NAME]" at bounding box center [445, 9] width 54 height 19
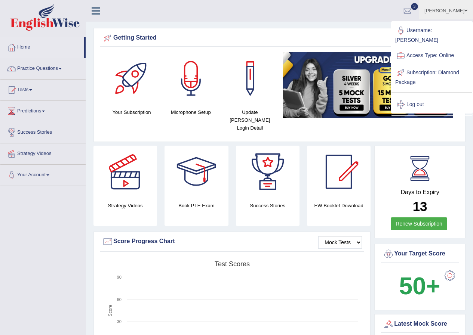
click at [417, 98] on link "Log out" at bounding box center [431, 104] width 81 height 17
